Goal: Task Accomplishment & Management: Manage account settings

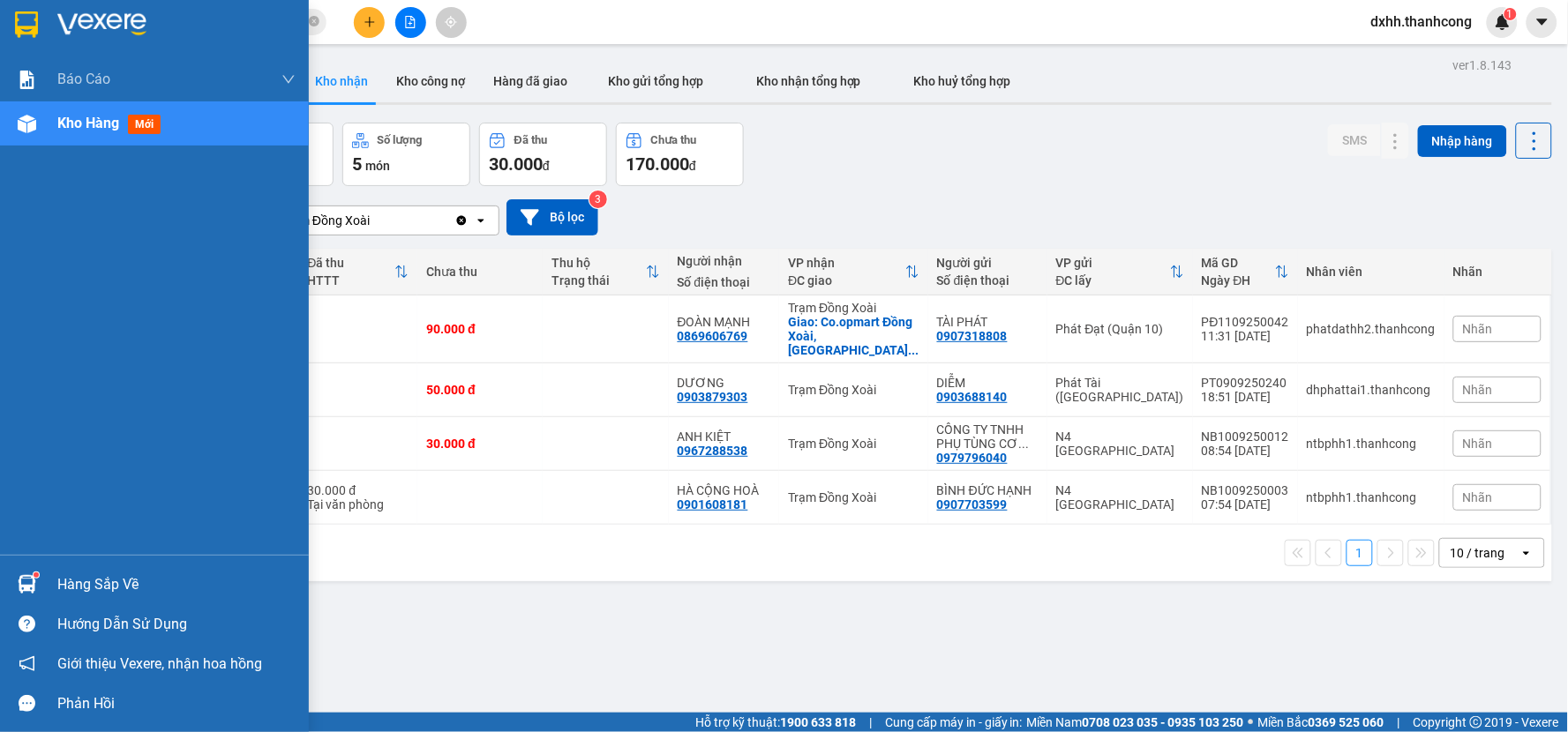
click at [24, 23] on img at bounding box center [26, 24] width 23 height 27
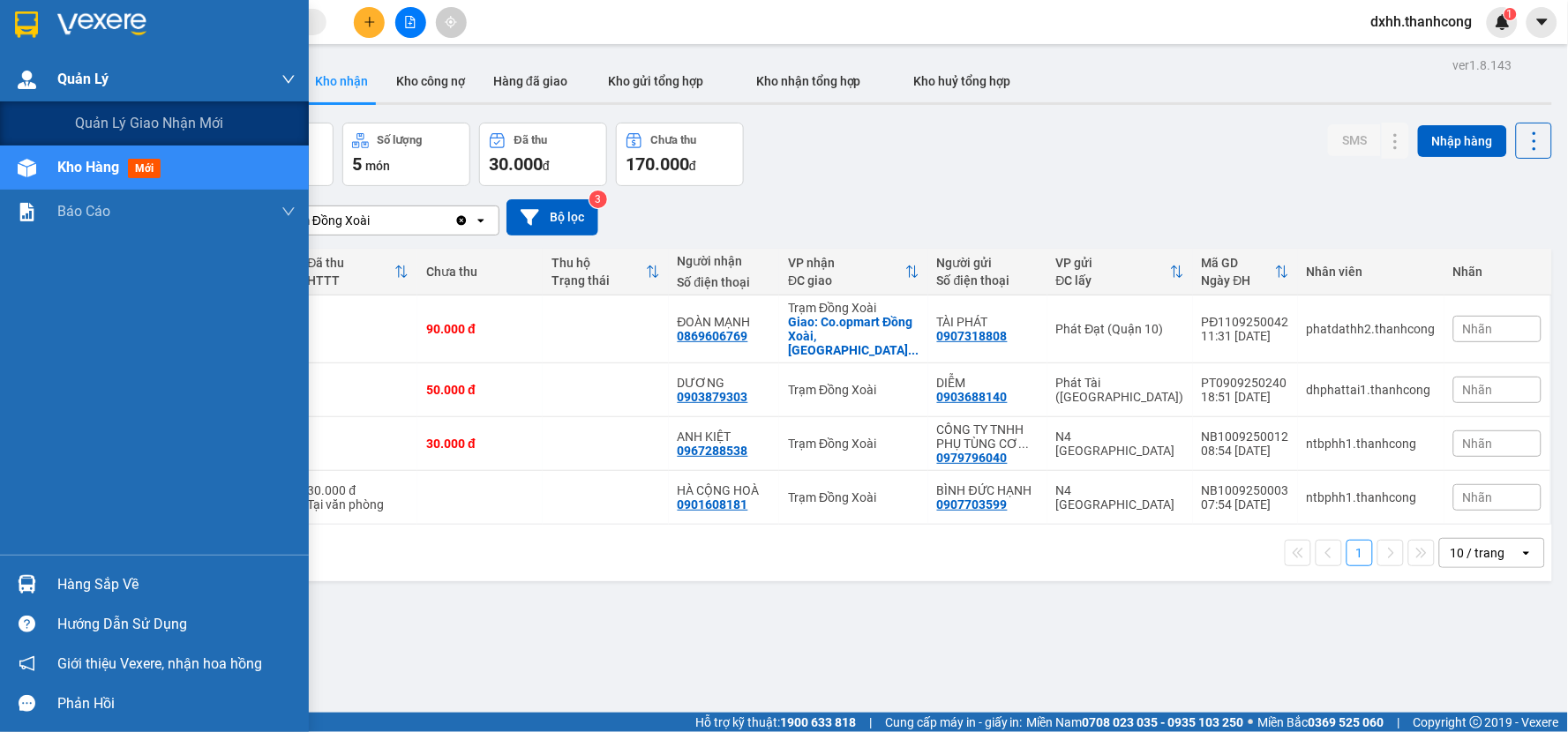
click at [103, 69] on span "Quản Lý" at bounding box center [82, 79] width 51 height 22
click at [129, 126] on span "Quản lý giao nhận mới" at bounding box center [149, 123] width 149 height 22
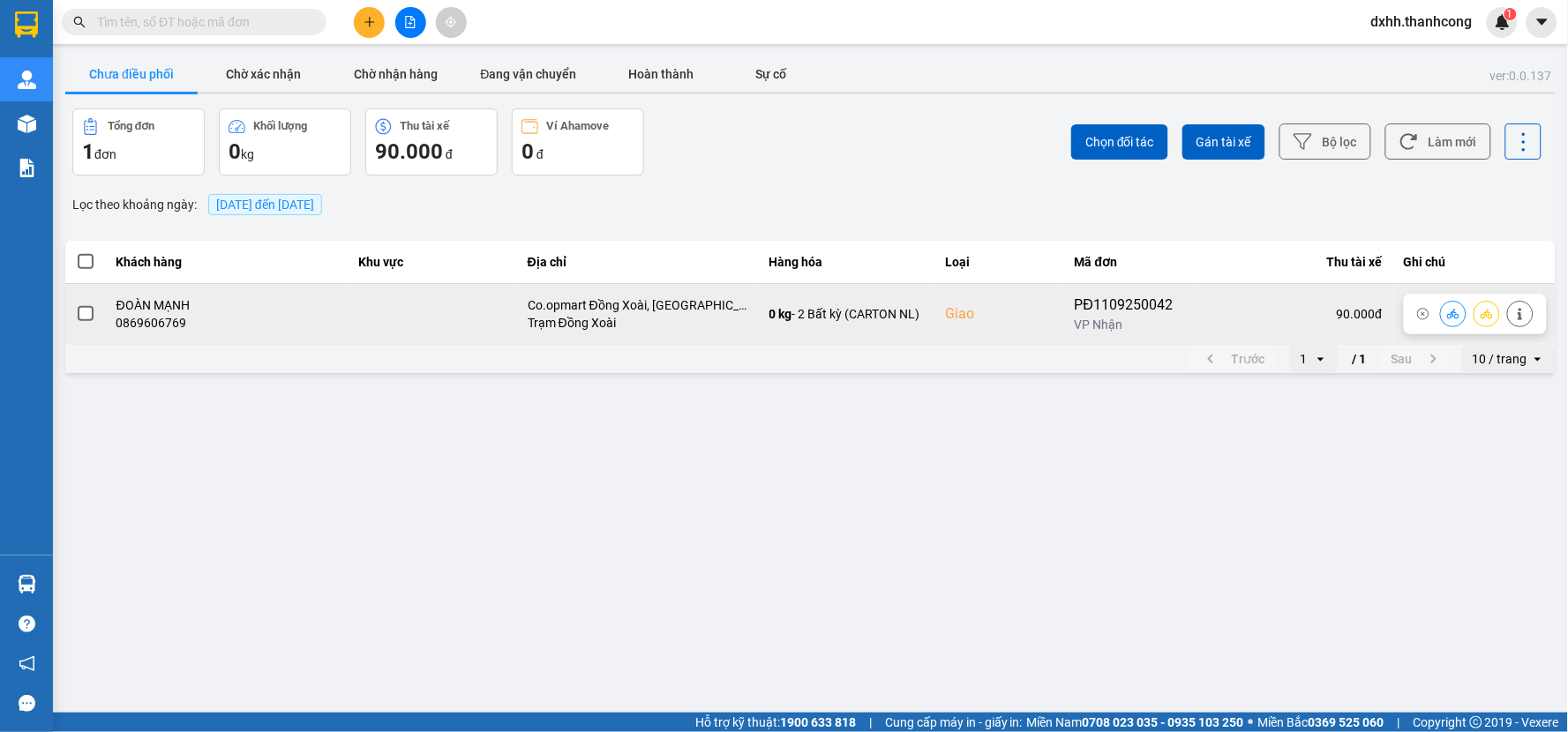
click at [85, 313] on span at bounding box center [85, 314] width 16 height 16
click at [76, 305] on input "checkbox" at bounding box center [76, 305] width 0 height 0
click at [1481, 309] on icon at bounding box center [1487, 314] width 12 height 12
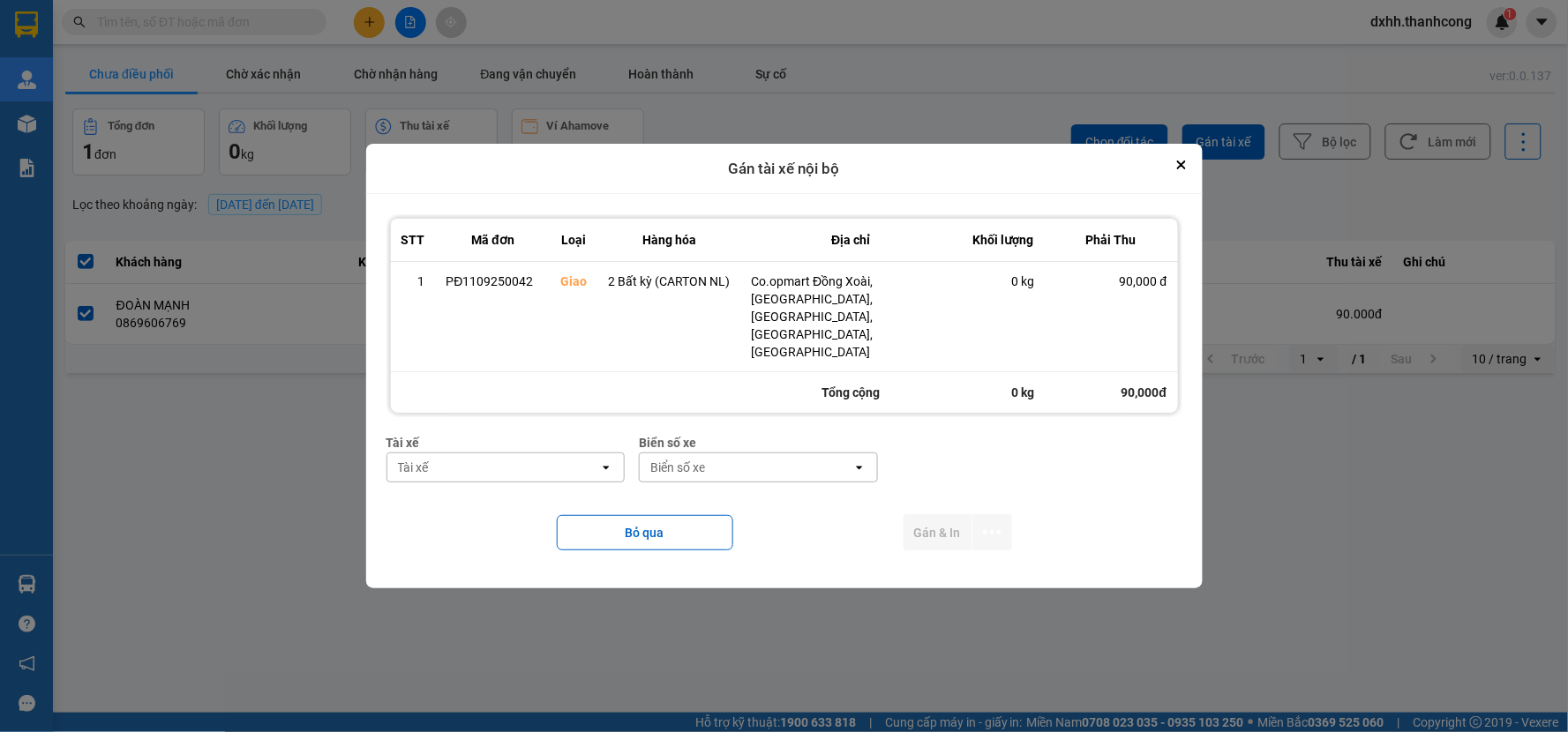
click at [540, 453] on div "Tài xế" at bounding box center [494, 467] width 212 height 29
click at [806, 453] on div "Biển số xe" at bounding box center [746, 467] width 212 height 29
click at [788, 453] on div "Biển số xe" at bounding box center [746, 467] width 212 height 29
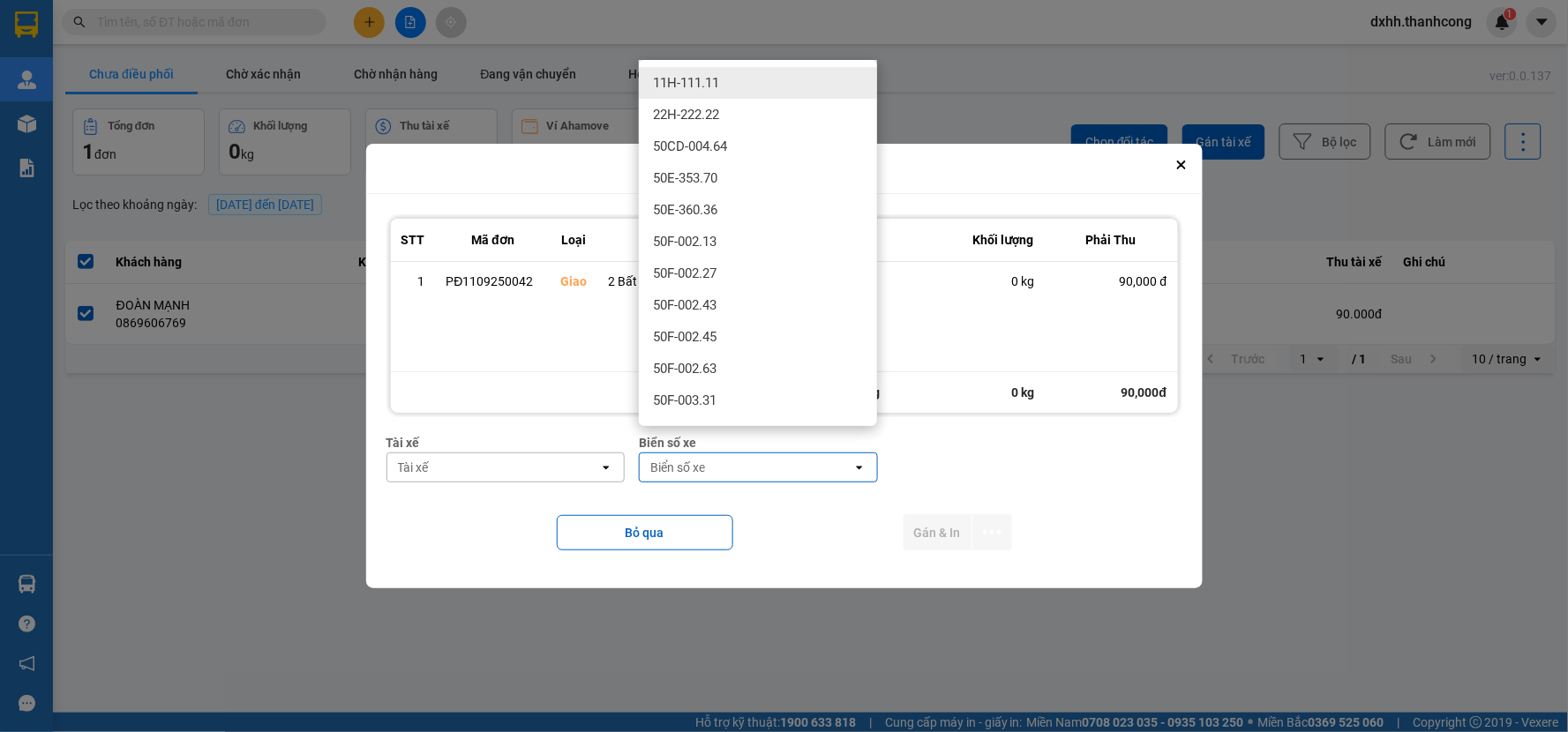
click at [788, 453] on div "Biển số xe" at bounding box center [746, 467] width 212 height 29
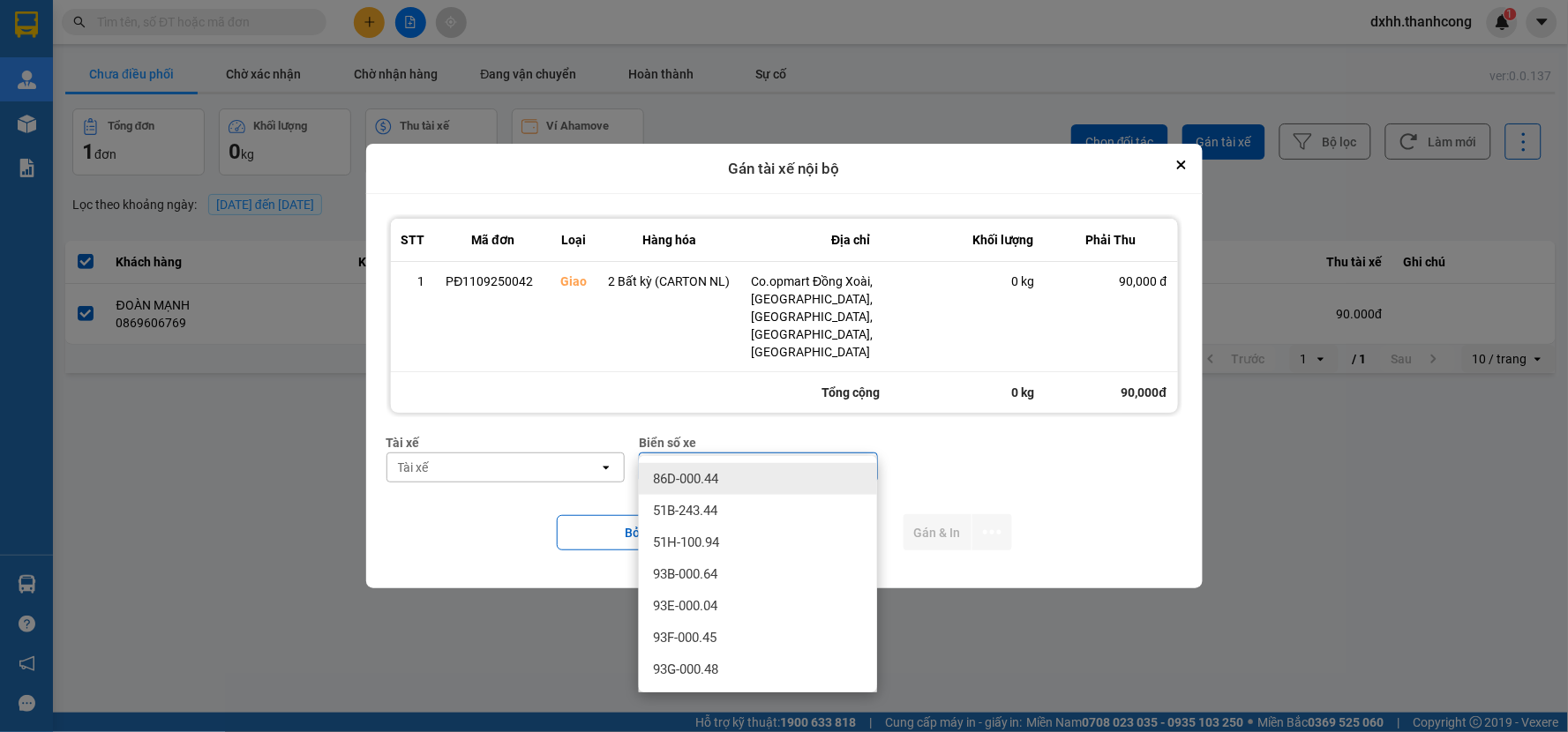
type input "0.44"
click at [709, 484] on span "86D-000.44" at bounding box center [685, 478] width 66 height 18
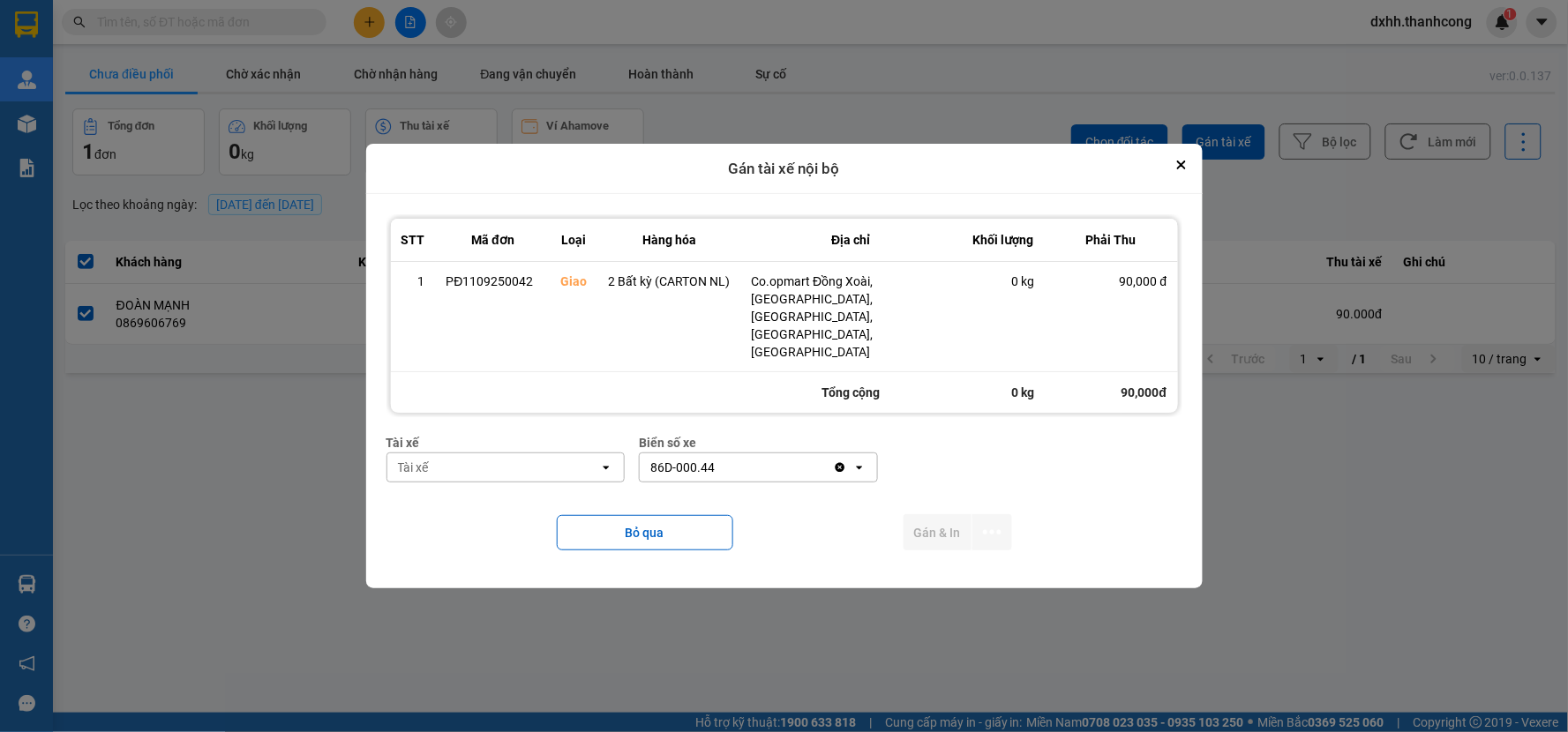
click at [552, 453] on div "Tài xế" at bounding box center [494, 467] width 212 height 29
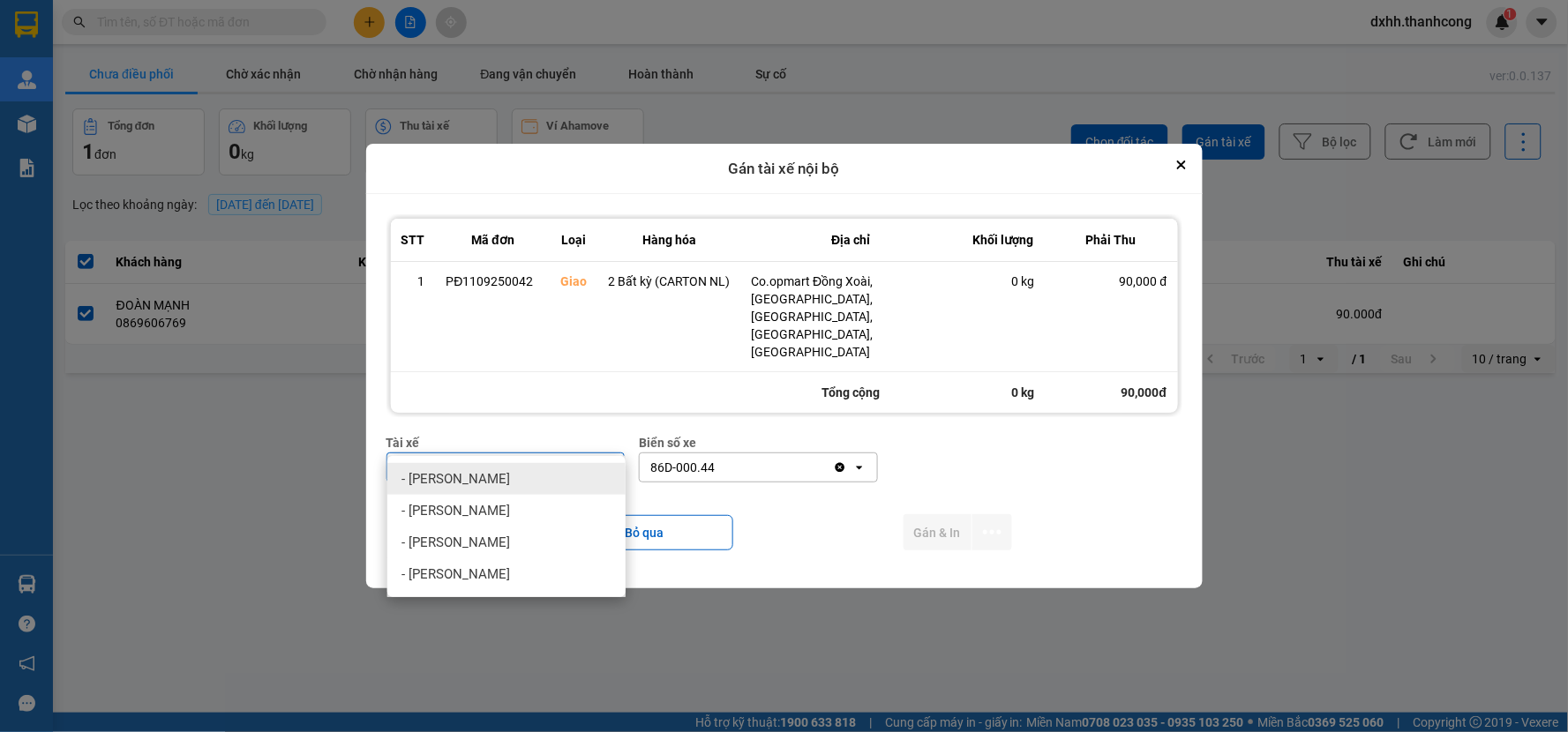
type input "trân hoàng"
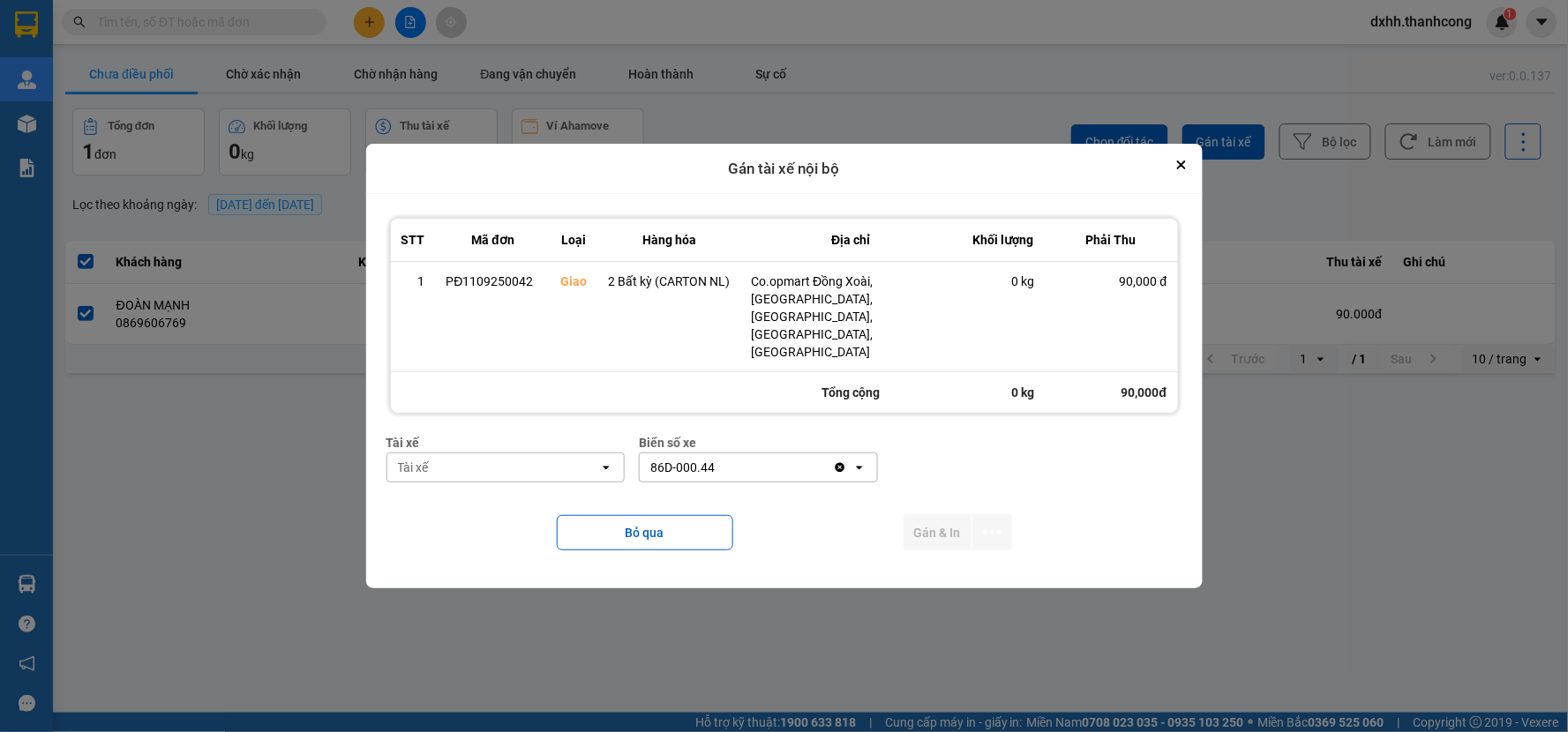
click at [538, 453] on div "Tài xế" at bounding box center [494, 467] width 212 height 29
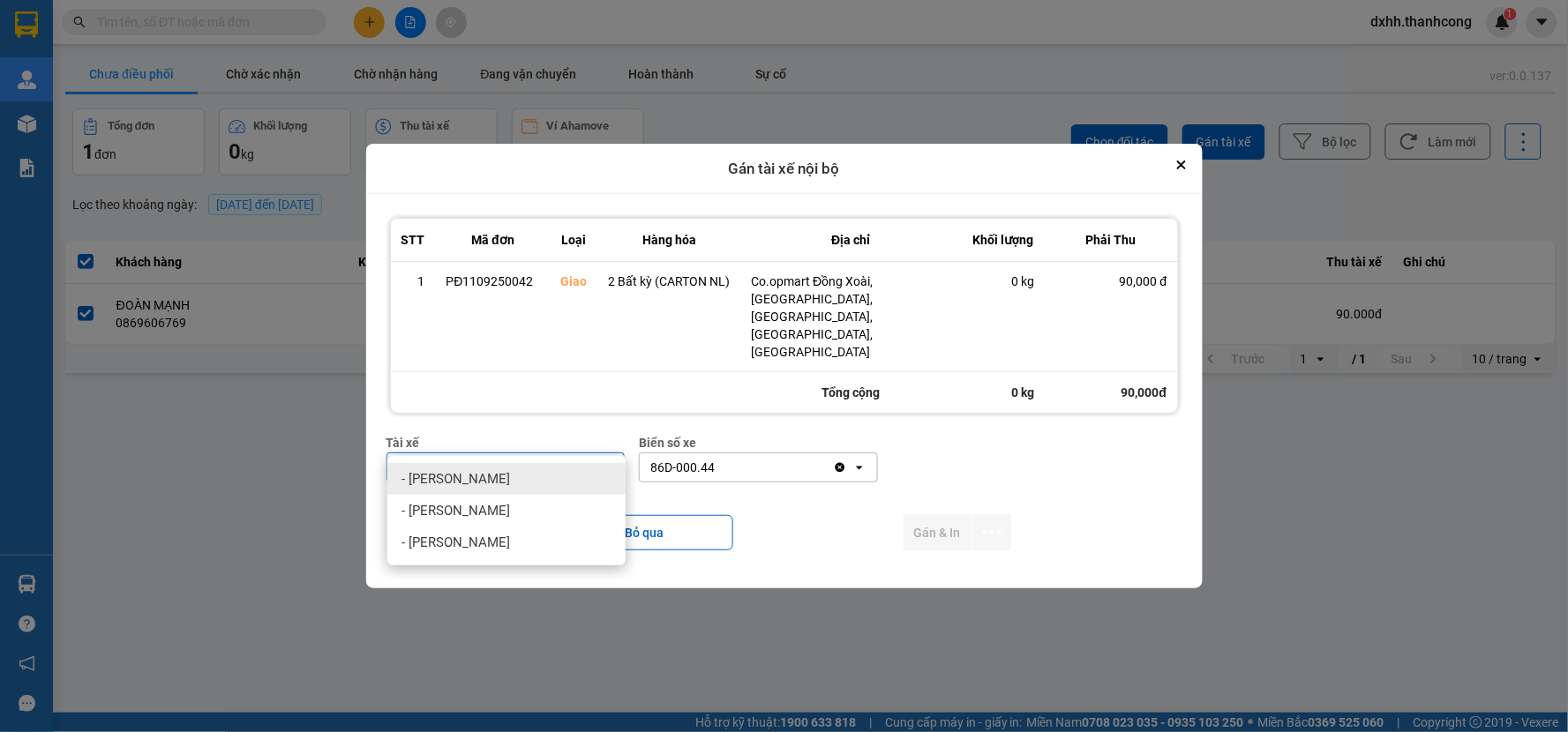
type input "trâ"
click at [856, 129] on div at bounding box center [784, 366] width 1568 height 732
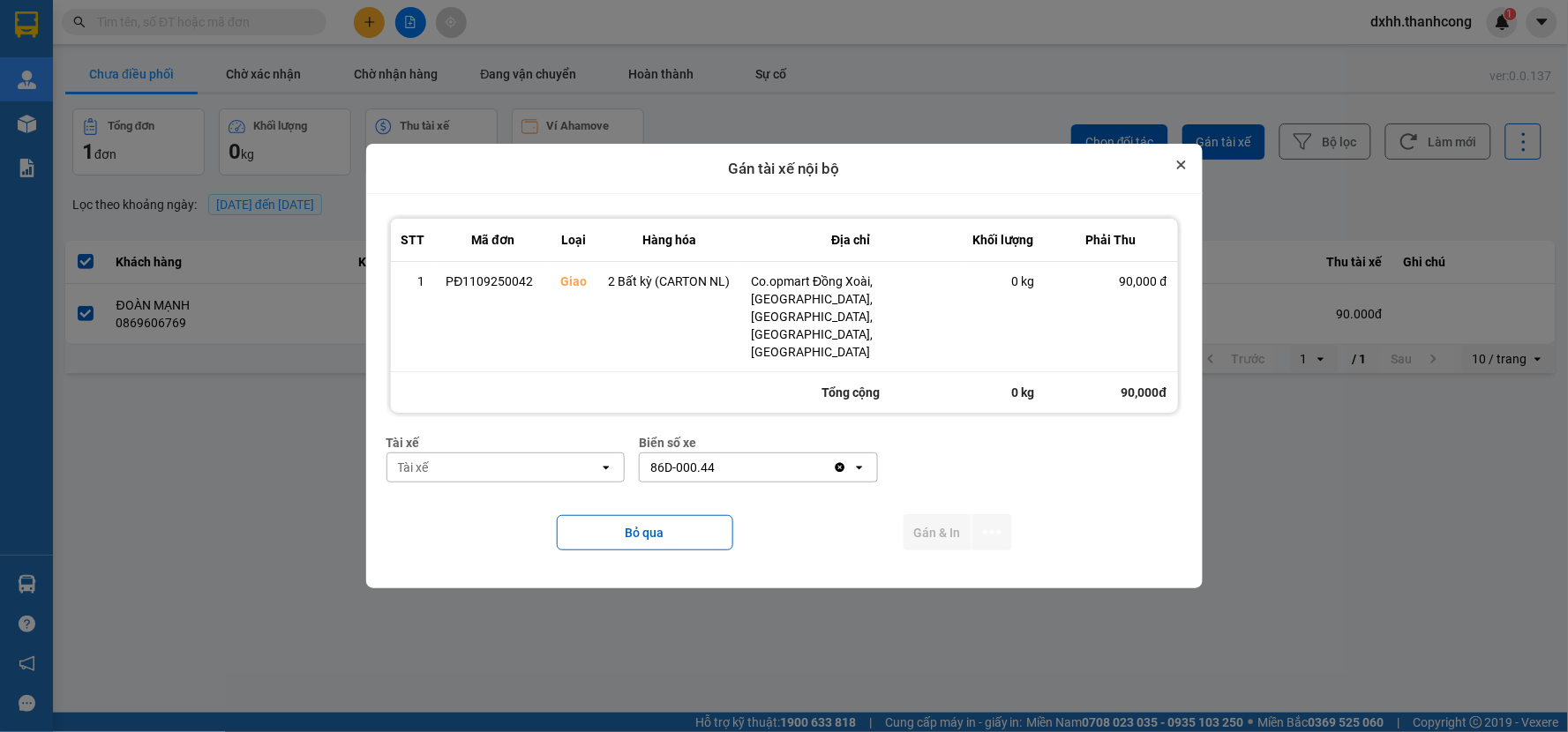
click at [1178, 169] on icon "Close" at bounding box center [1182, 165] width 7 height 7
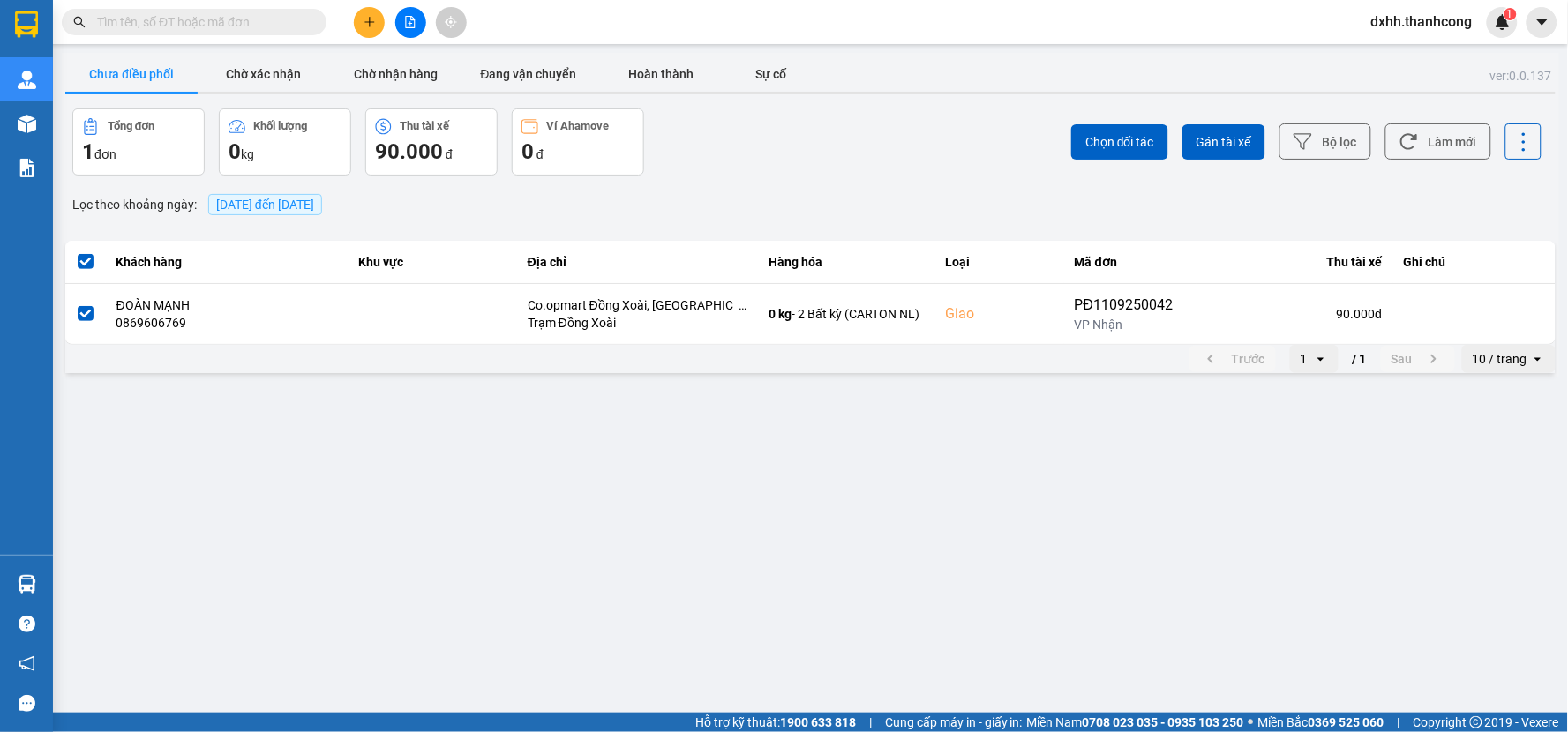
click at [794, 637] on main "ver: 0.0.137 Chưa điều phối Chờ xác nhận Chờ nhận hàng Đang vận chuyển Hoàn thà…" at bounding box center [784, 356] width 1568 height 713
drag, startPoint x: 436, startPoint y: 580, endPoint x: 662, endPoint y: 530, distance: 231.5
click at [439, 579] on main "ver: 0.0.137 Chưa điều phối Chờ xác nhận Chờ nhận hàng Đang vận chuyển Hoàn thà…" at bounding box center [784, 356] width 1568 height 713
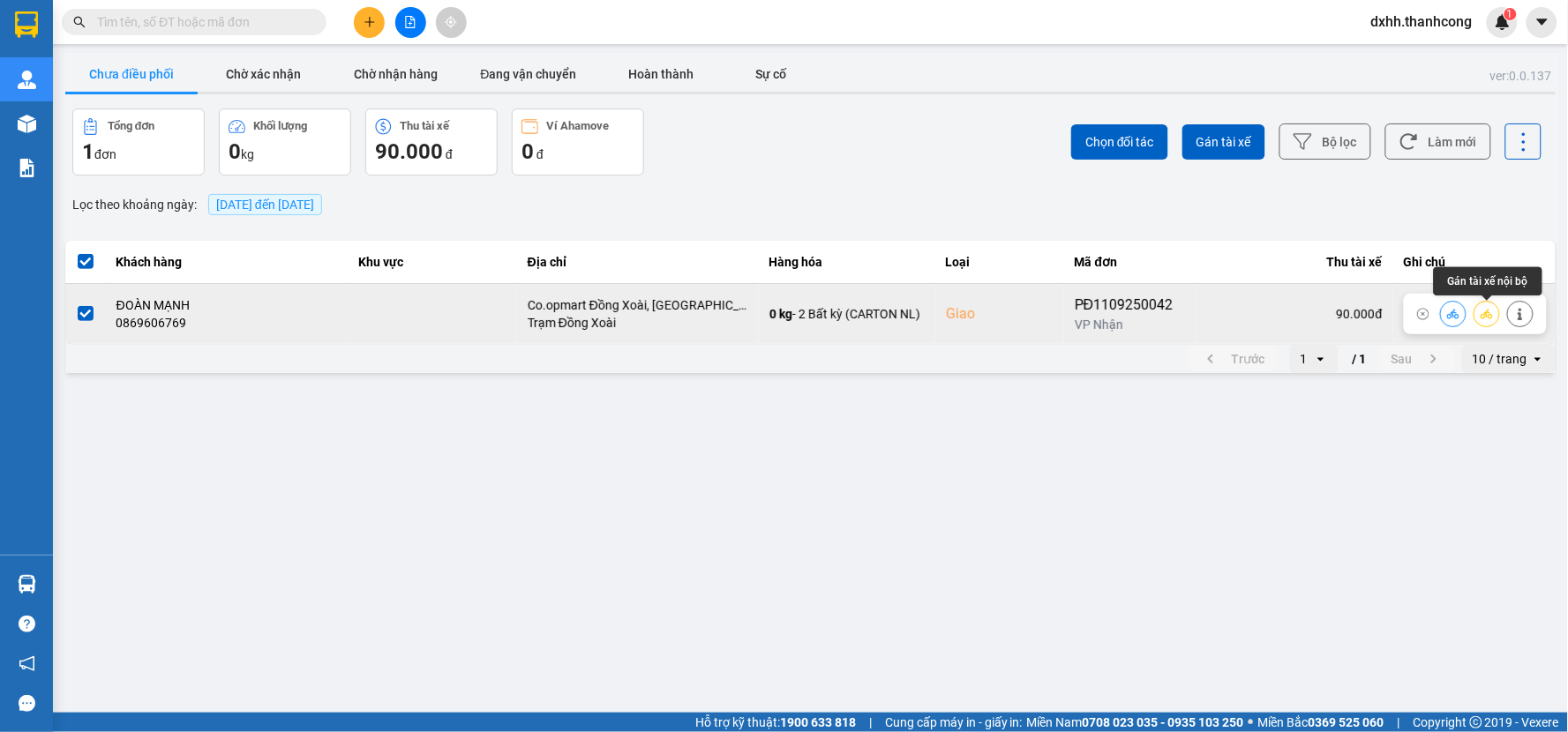
click at [1483, 311] on icon at bounding box center [1487, 314] width 12 height 12
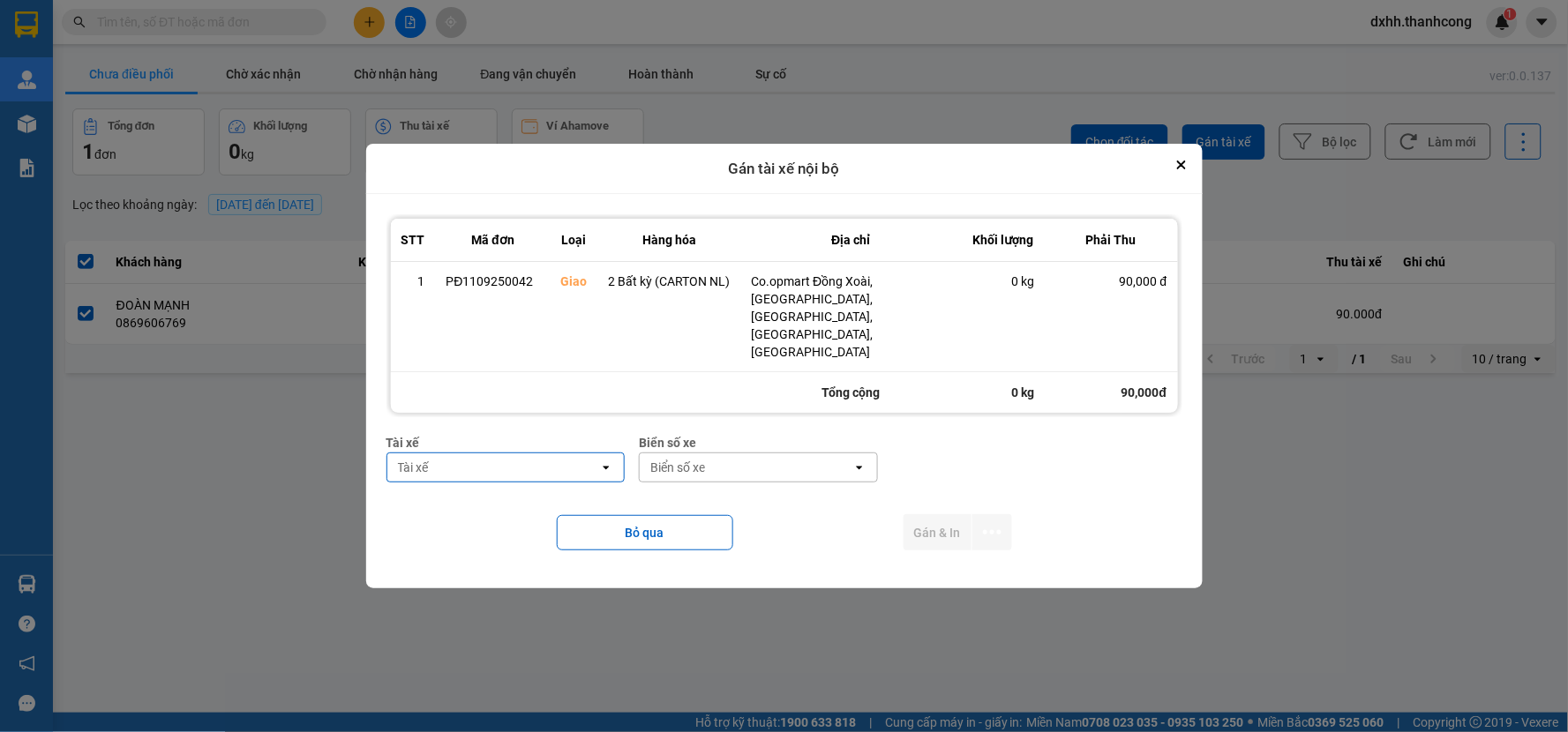
click at [577, 453] on div "Tài xế" at bounding box center [494, 467] width 212 height 29
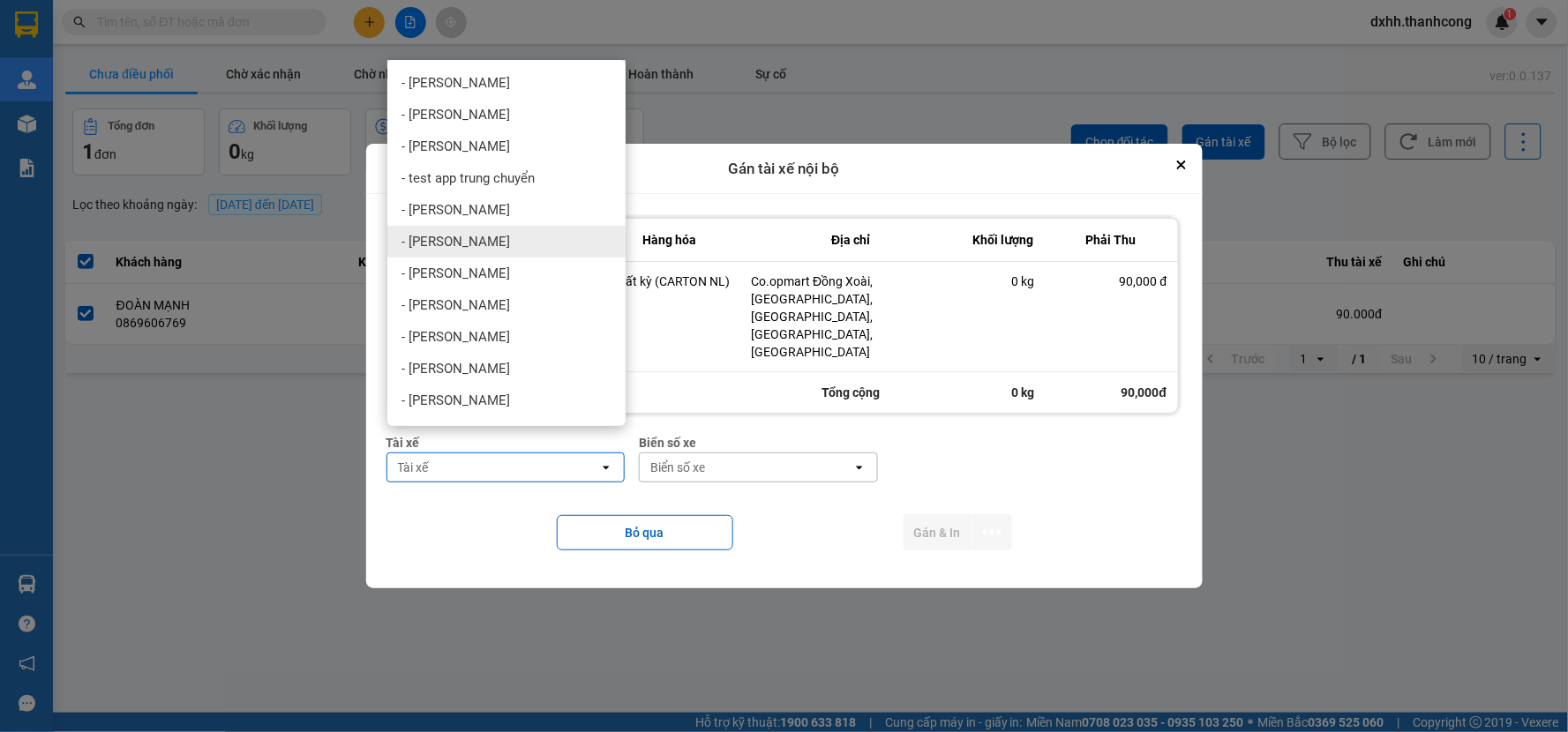
click at [818, 121] on div at bounding box center [784, 366] width 1568 height 732
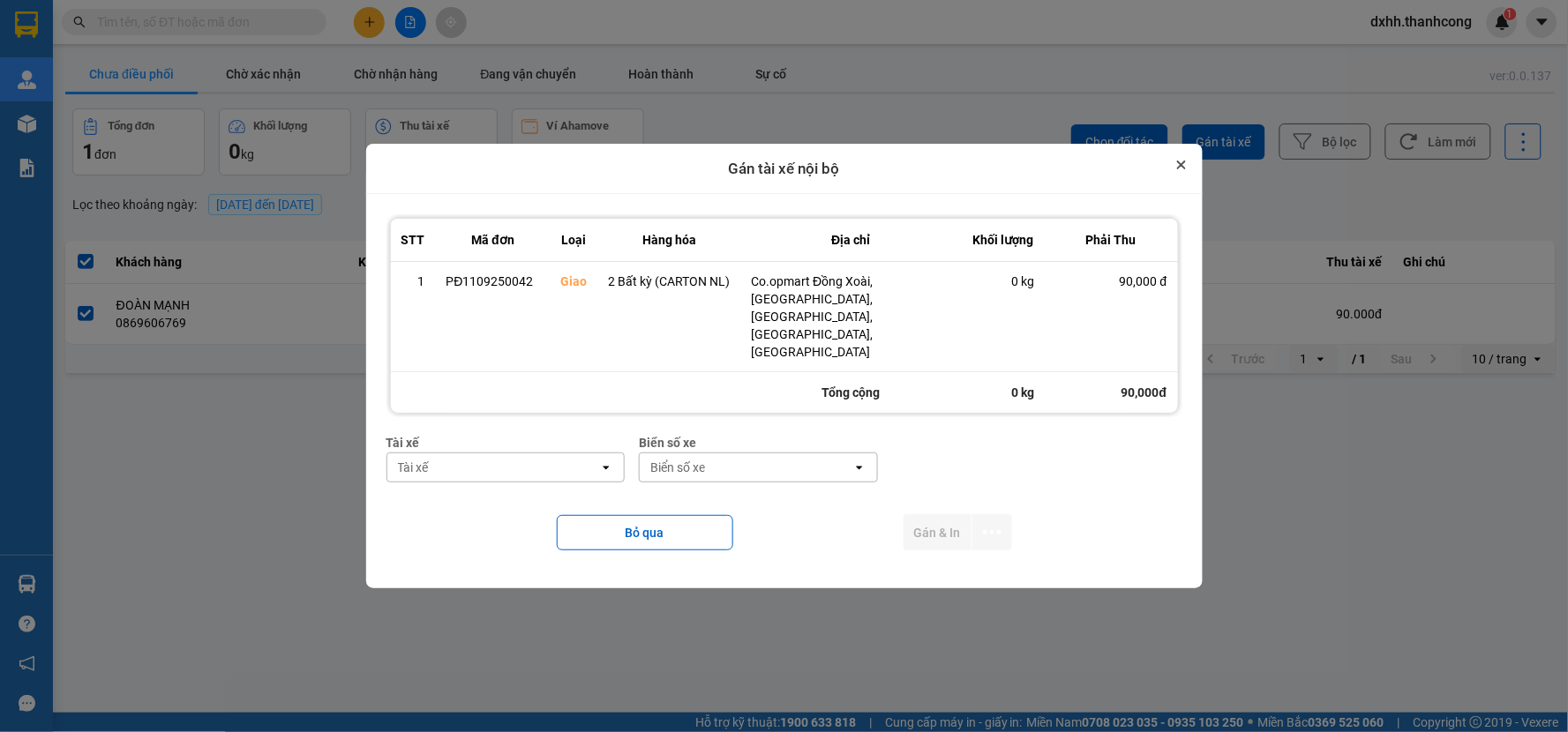
click at [1172, 175] on button "Close" at bounding box center [1181, 164] width 21 height 21
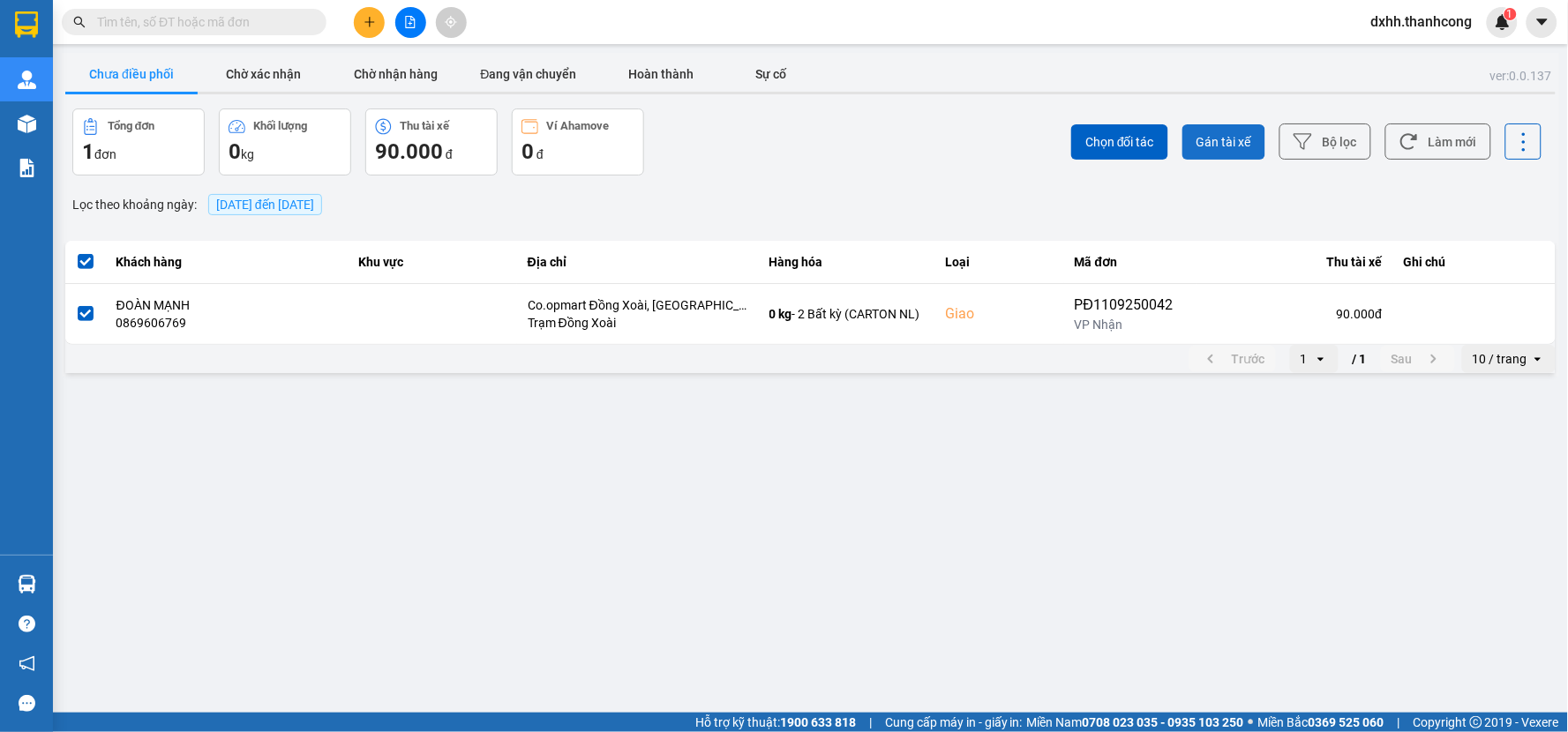
click at [1240, 146] on span "Gán tài xế" at bounding box center [1224, 141] width 54 height 18
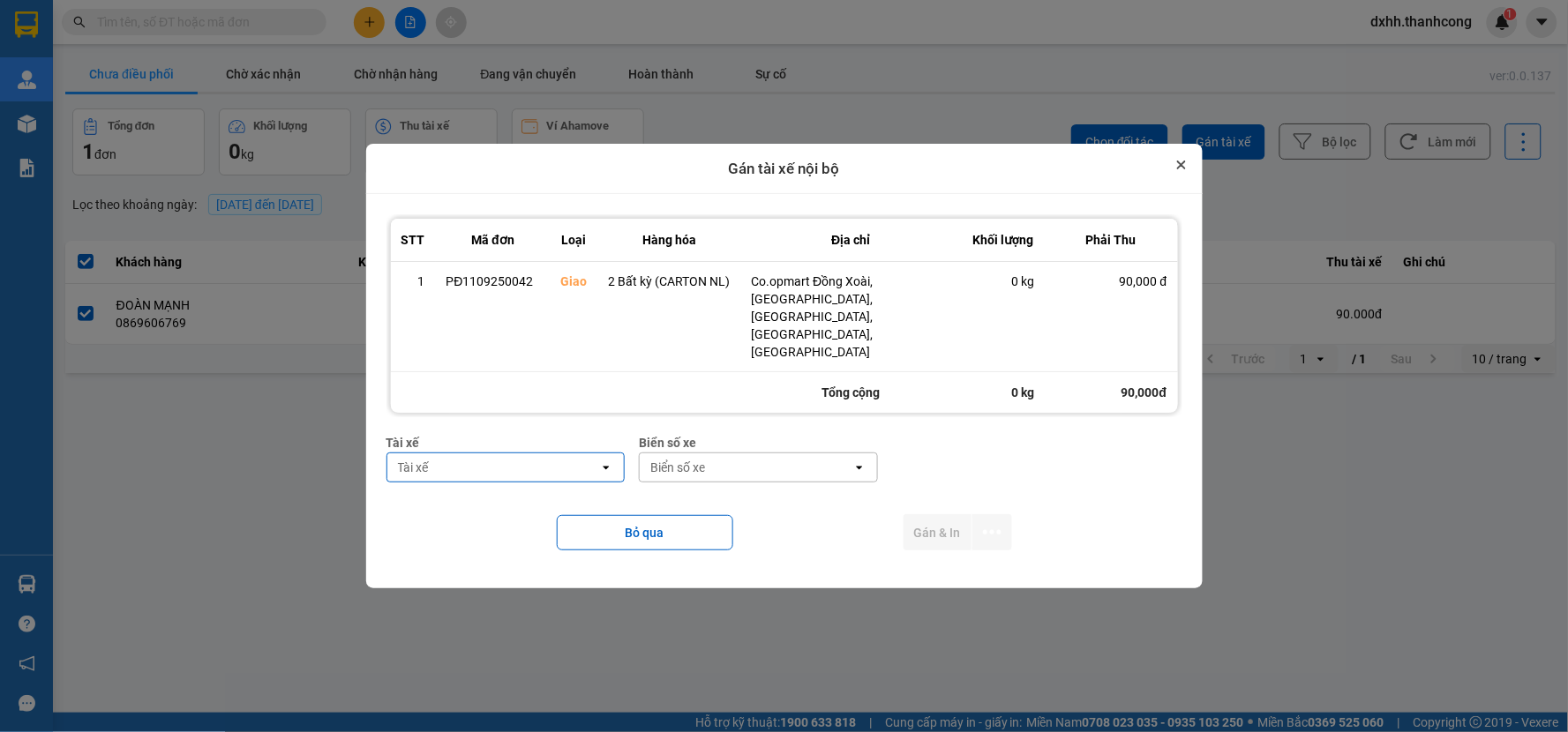
click at [1176, 175] on button "Close" at bounding box center [1181, 164] width 21 height 21
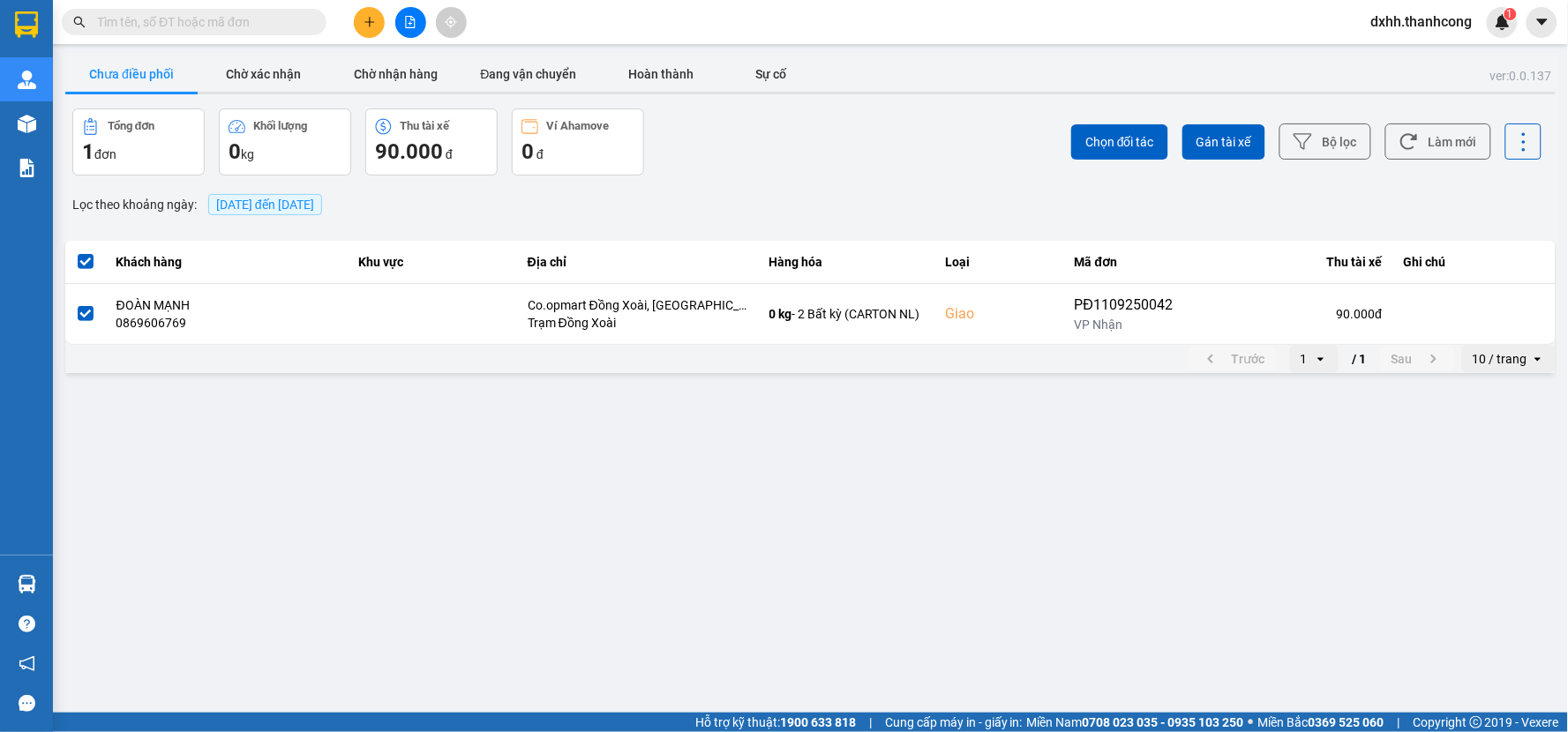
click at [90, 252] on label at bounding box center [85, 261] width 19 height 19
click at [76, 252] on input "checkbox" at bounding box center [76, 252] width 0 height 0
click at [81, 263] on span at bounding box center [85, 261] width 16 height 16
click at [76, 252] on input "checkbox" at bounding box center [76, 252] width 0 height 0
click at [81, 263] on span at bounding box center [85, 261] width 16 height 16
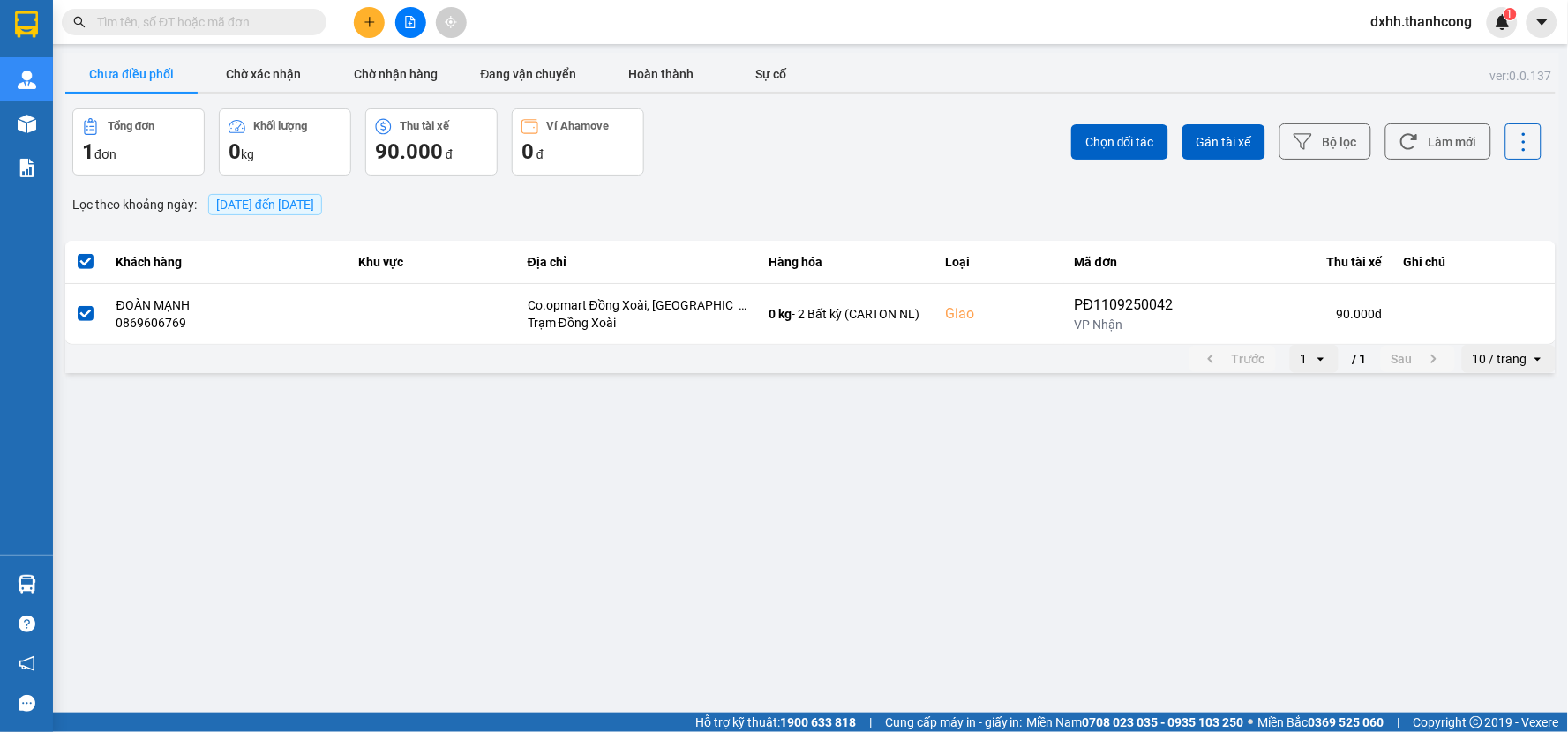
click at [76, 252] on input "checkbox" at bounding box center [76, 252] width 0 height 0
drag, startPoint x: 694, startPoint y: 636, endPoint x: 711, endPoint y: 630, distance: 18.0
click at [707, 632] on main "ver: 0.0.137 Chưa điều phối Chờ xác nhận Chờ nhận hàng Đang vận chuyển Hoàn thà…" at bounding box center [784, 356] width 1568 height 713
click at [978, 367] on div "Trước 1 open / 1 Sau 10 / trang open" at bounding box center [811, 359] width 1490 height 29
click at [874, 517] on main "ver: 0.0.137 Chưa điều phối Chờ xác nhận Chờ nhận hàng Đang vận chuyển Hoàn thà…" at bounding box center [784, 356] width 1568 height 713
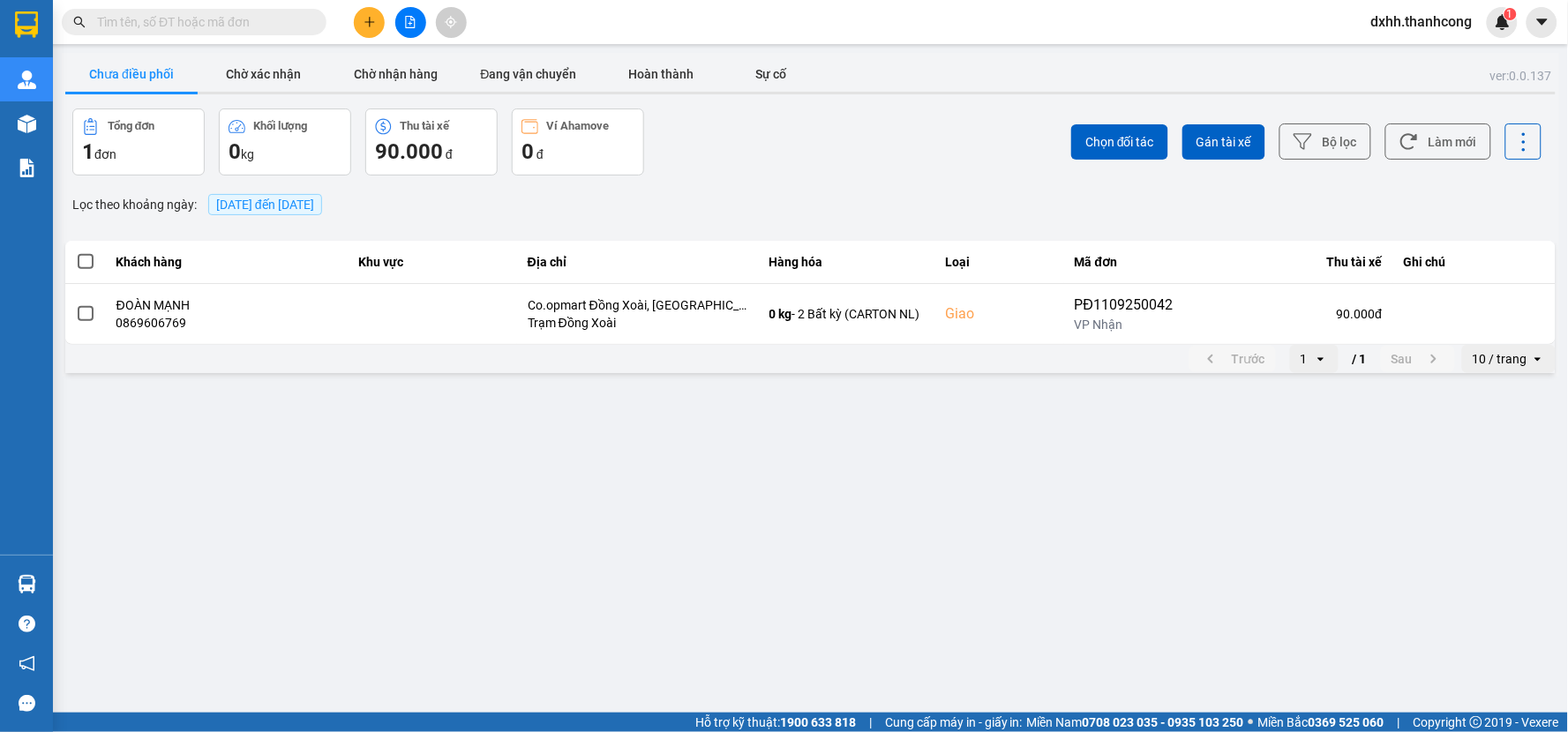
click at [805, 490] on main "ver: 0.0.137 Chưa điều phối Chờ xác nhận Chờ nhận hàng Đang vận chuyển Hoàn thà…" at bounding box center [784, 356] width 1568 height 713
click at [1427, 21] on span "dxhh.thanhcong" at bounding box center [1422, 21] width 129 height 22
click at [1422, 50] on span "Đăng xuất" at bounding box center [1430, 54] width 93 height 19
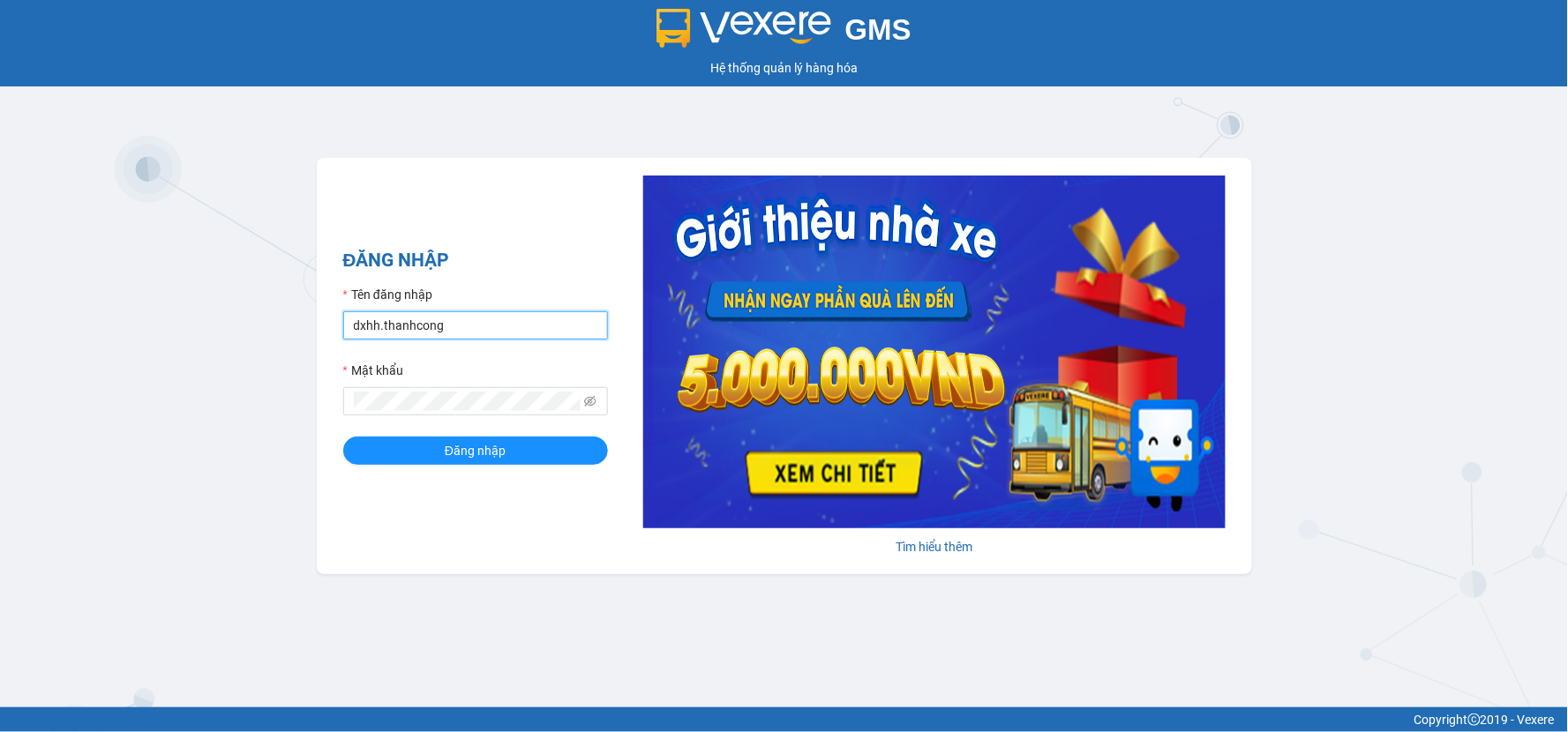
click at [494, 330] on input "dxhh.thanhcong" at bounding box center [476, 325] width 265 height 29
type input "dxhh1.thanhcong"
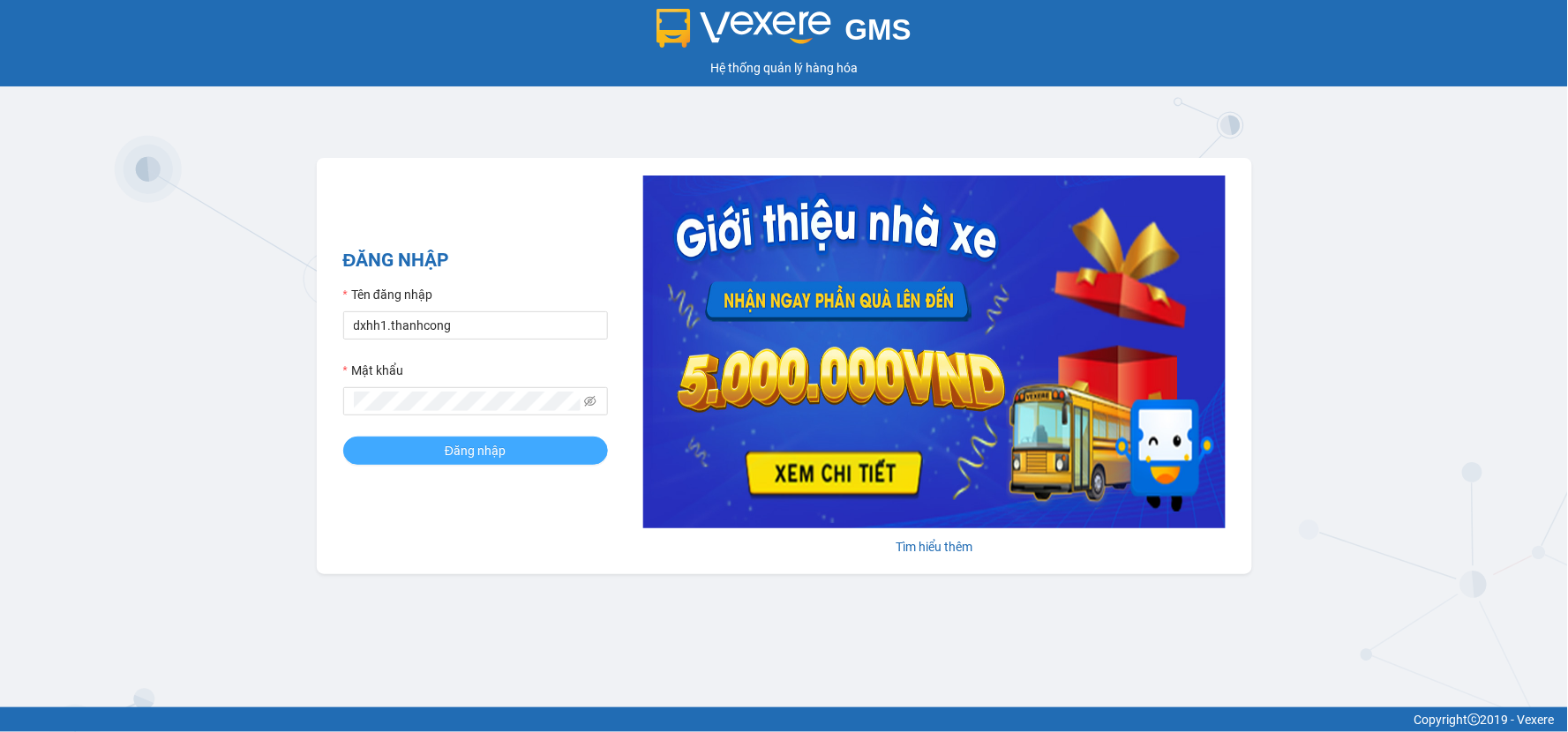
click at [516, 452] on button "Đăng nhập" at bounding box center [476, 450] width 265 height 29
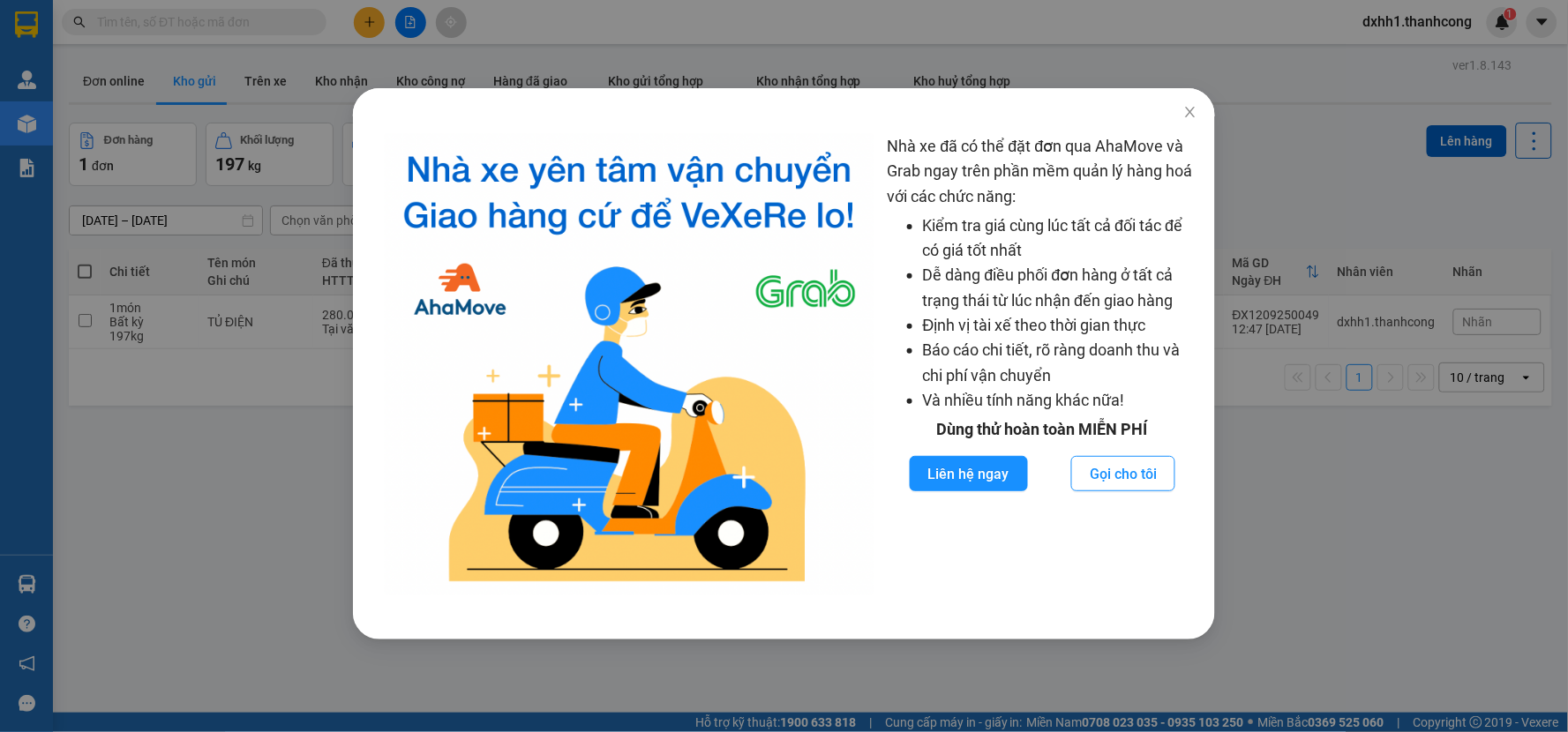
click at [10, 74] on div "Nhà xe đã có thể đặt đơn qua AhaMove và Grab ngay trên phần mềm quản lý hàng ho…" at bounding box center [784, 366] width 1568 height 732
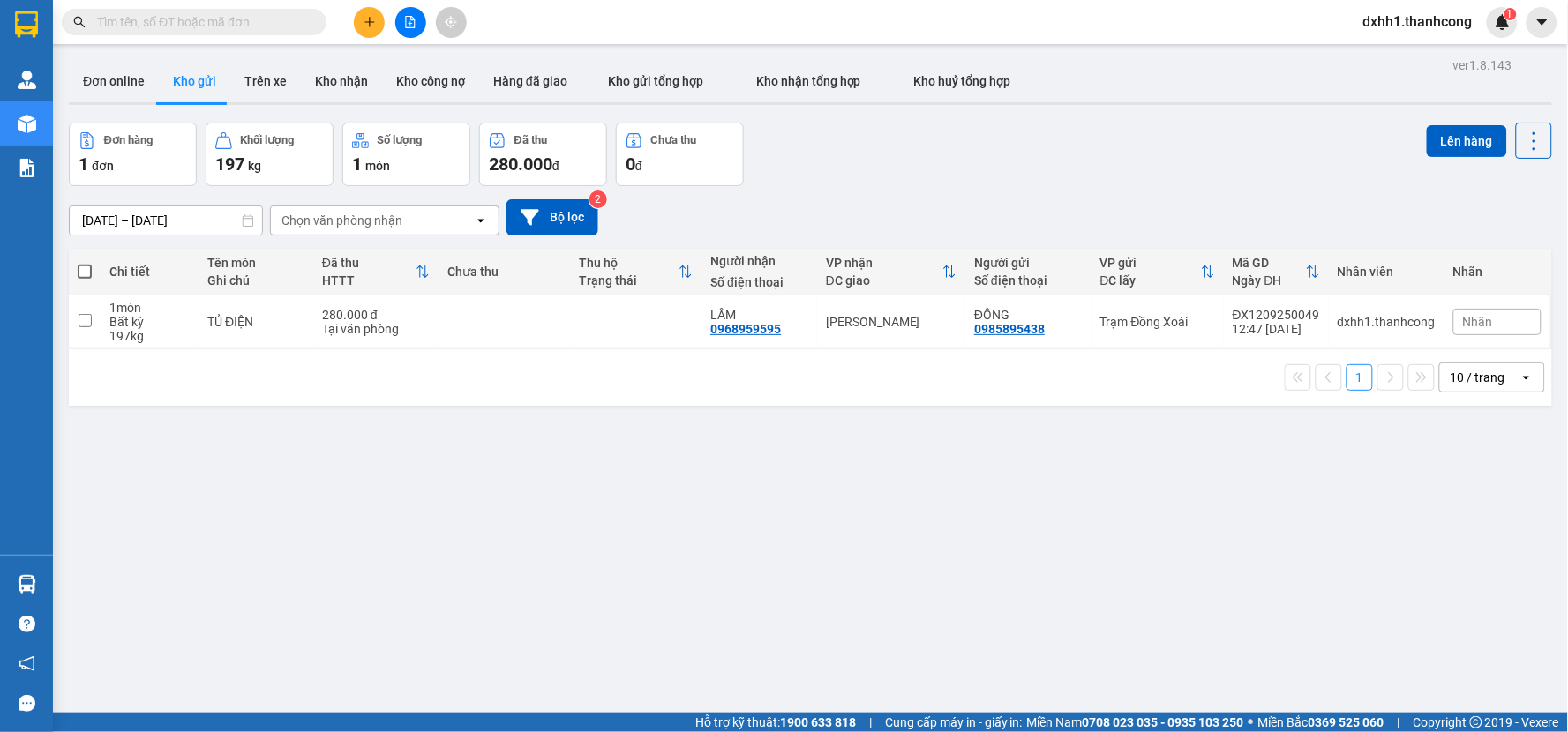
click at [1405, 18] on span "dxhh1.thanhcong" at bounding box center [1417, 21] width 138 height 22
click at [1406, 54] on span "Đăng xuất" at bounding box center [1427, 54] width 102 height 19
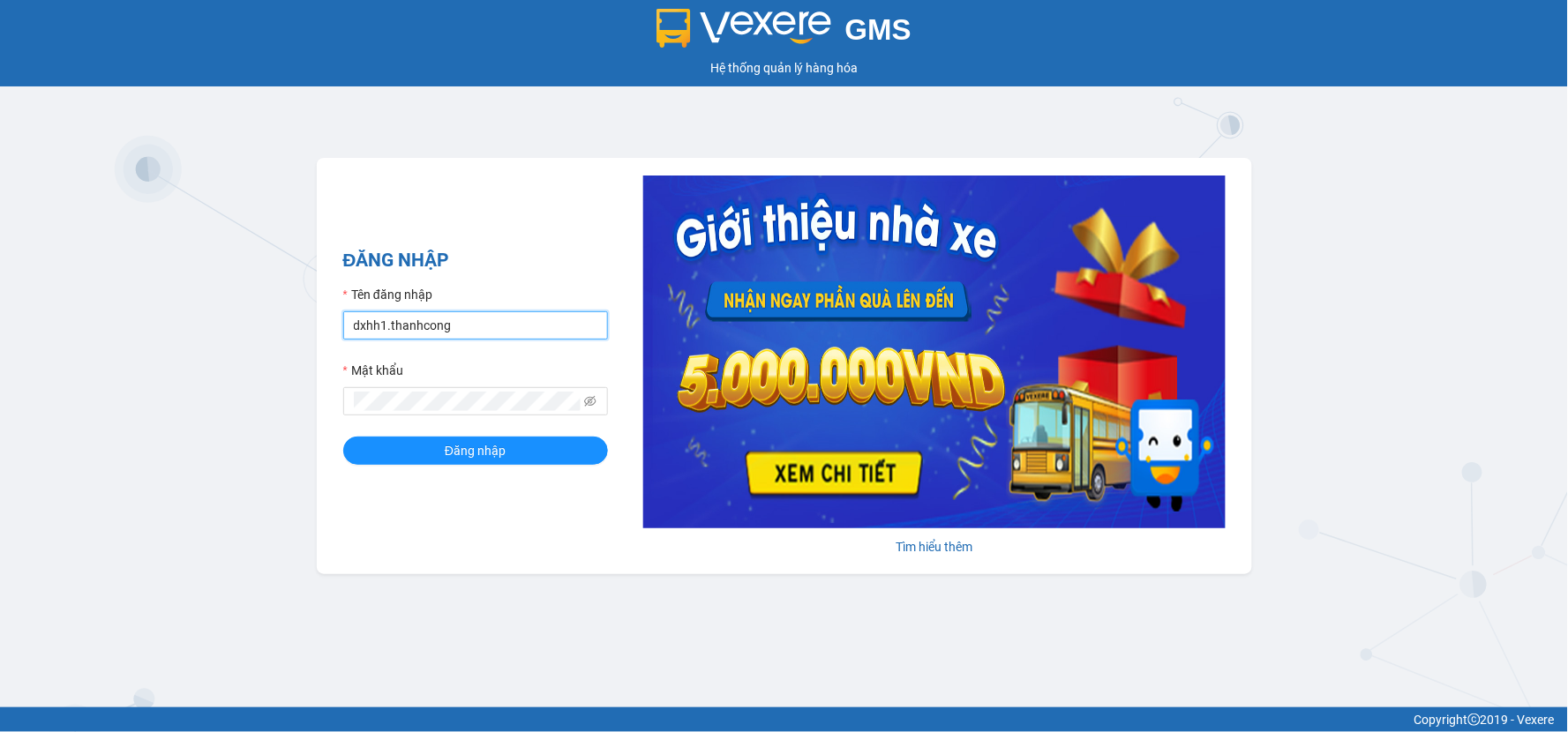
drag, startPoint x: 473, startPoint y: 321, endPoint x: 552, endPoint y: 309, distance: 79.9
click at [473, 321] on input "dxhh1.thanhcong" at bounding box center [476, 325] width 265 height 29
type input "kthh.thanhcong"
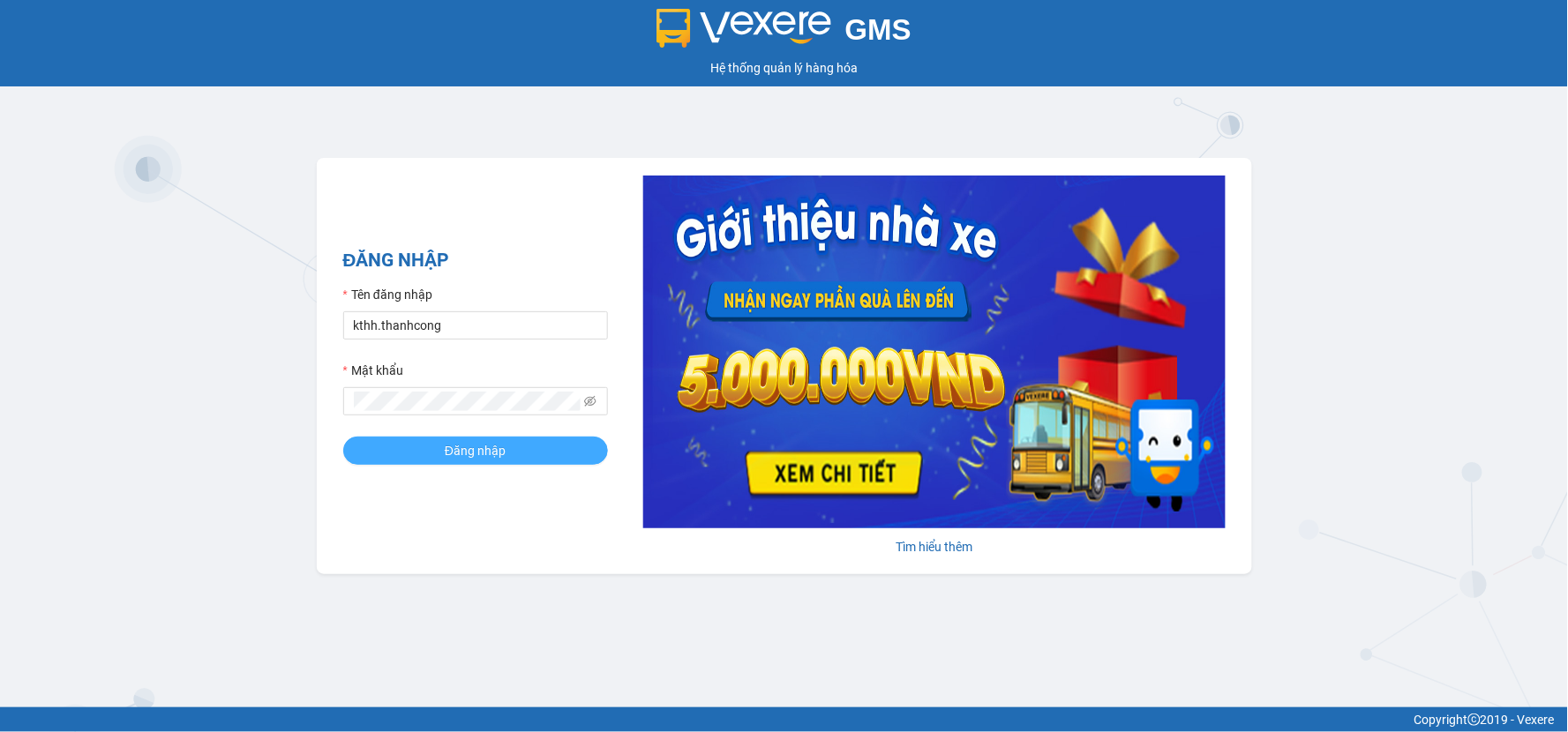
click at [512, 449] on button "Đăng nhập" at bounding box center [476, 450] width 265 height 29
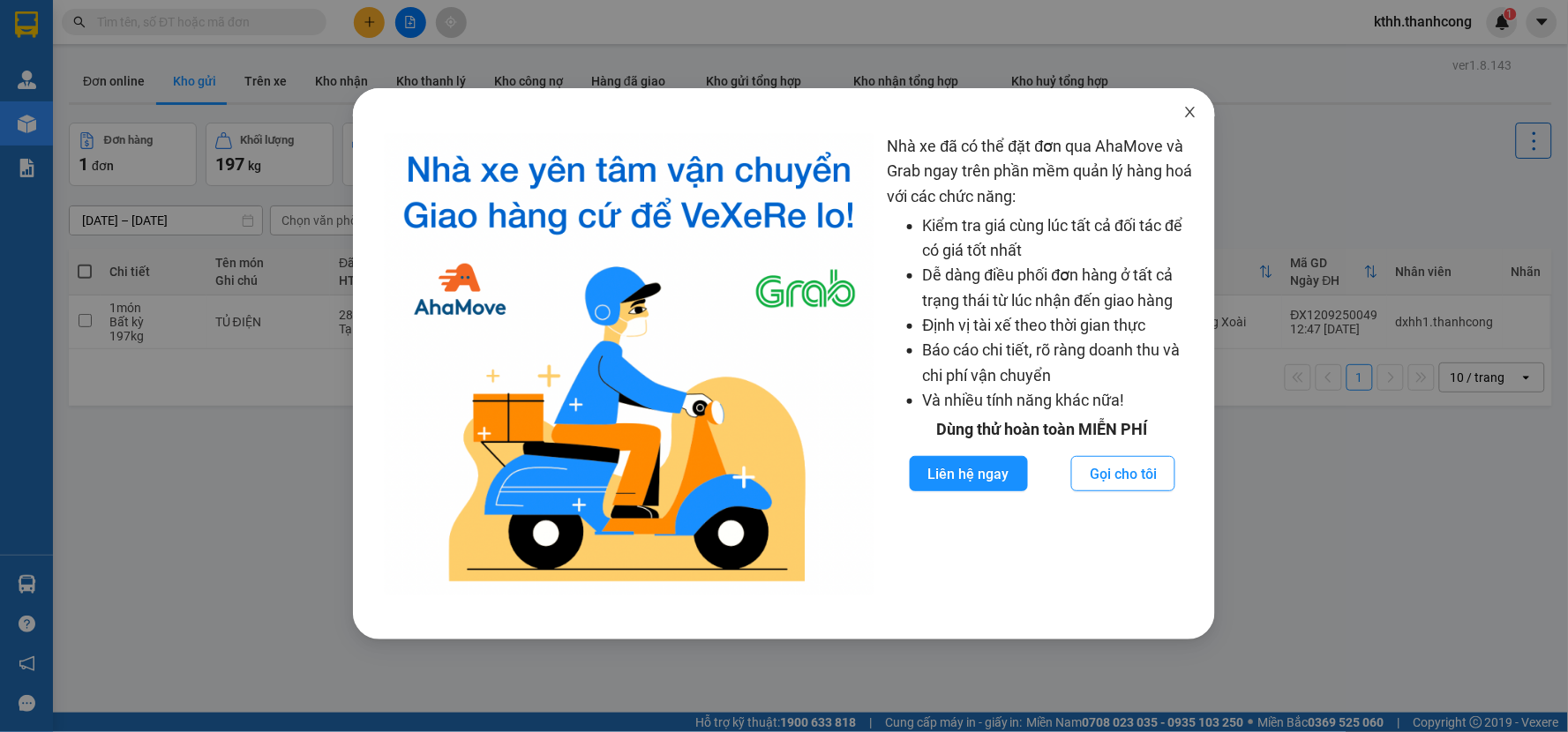
click at [1192, 122] on span "Close" at bounding box center [1191, 114] width 50 height 50
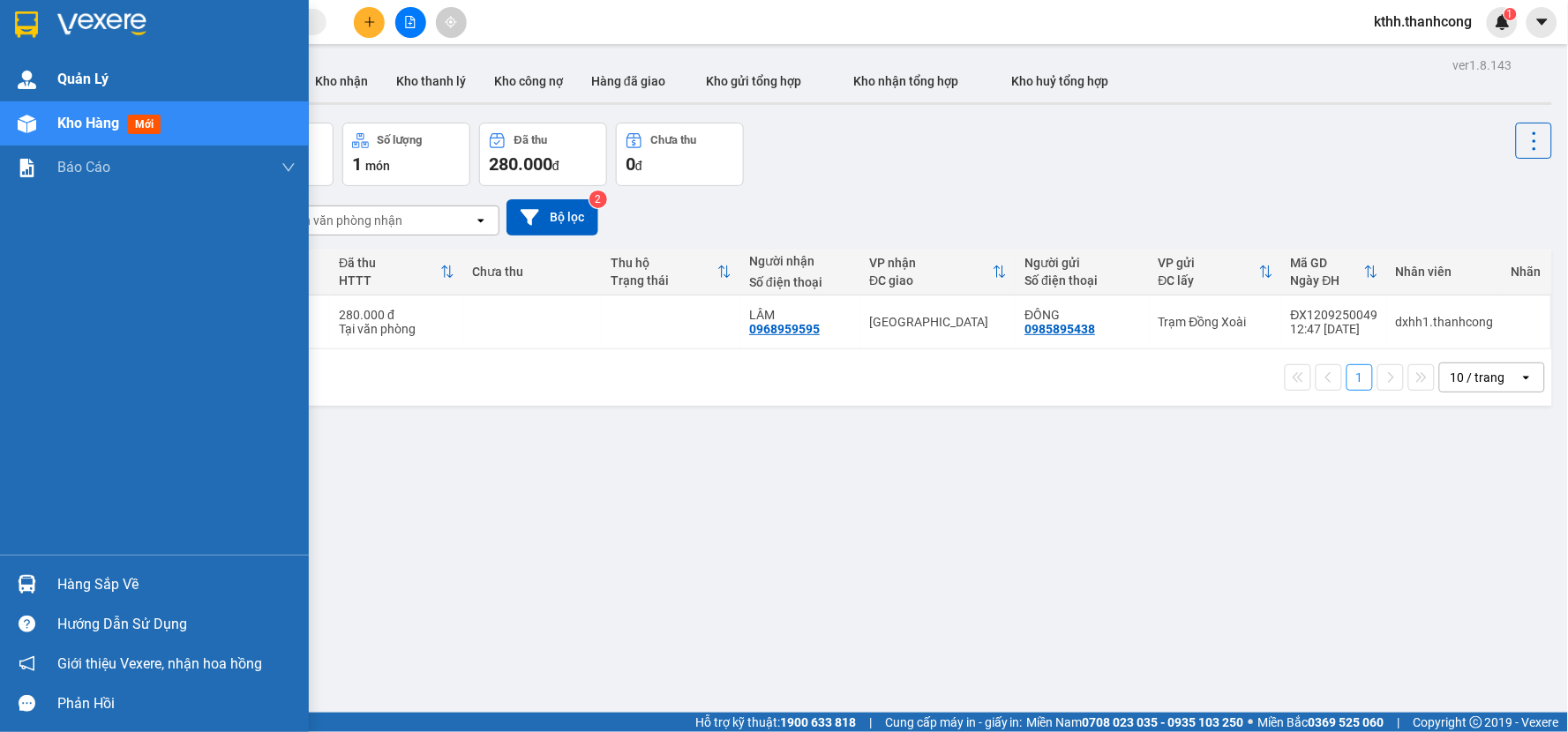
click at [45, 82] on div "Quản Lý" at bounding box center [154, 79] width 309 height 44
click at [90, 72] on span "Quản Lý" at bounding box center [82, 79] width 51 height 22
click at [80, 76] on span "Quản Lý" at bounding box center [82, 79] width 51 height 22
click at [84, 79] on span "Quản Lý" at bounding box center [82, 79] width 51 height 22
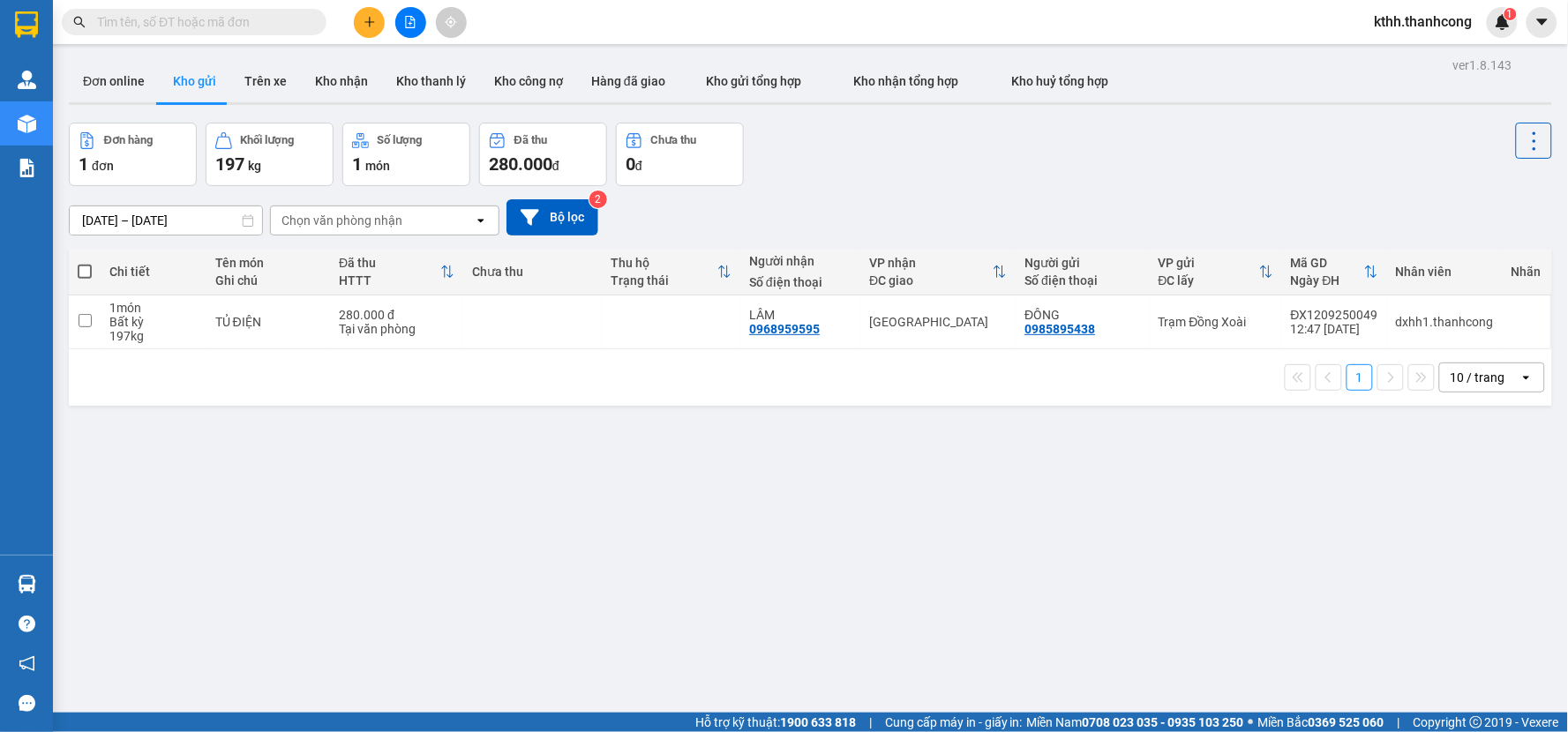
click at [655, 496] on div "ver 1.8.143 Đơn online Kho gửi Trên xe Kho nhận Kho thanh lý Kho công nợ Hàng đ…" at bounding box center [811, 418] width 1498 height 732
